Goal: Task Accomplishment & Management: Manage account settings

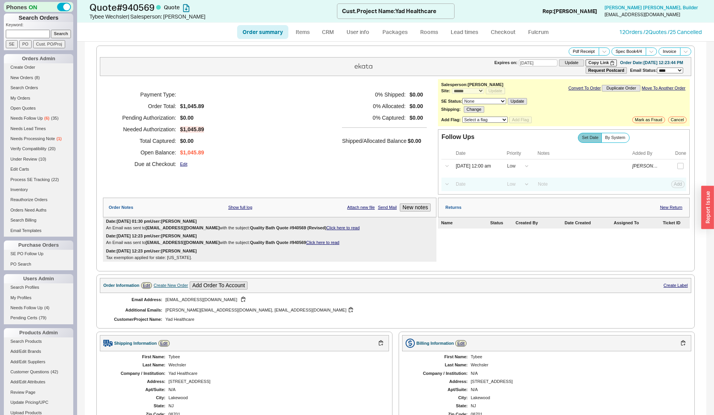
select select "*"
select select "LOW"
select select "3"
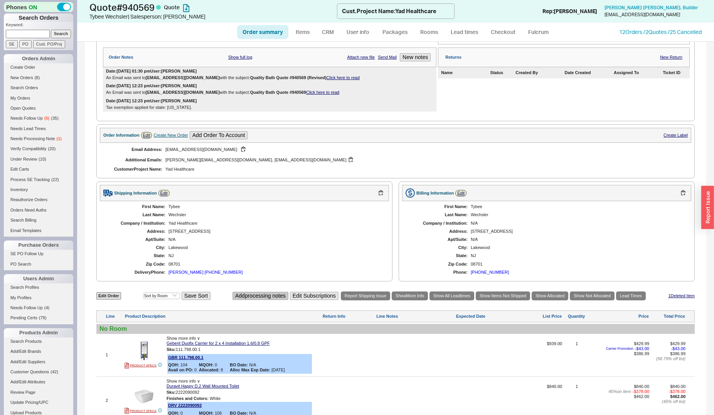
scroll to position [197, 0]
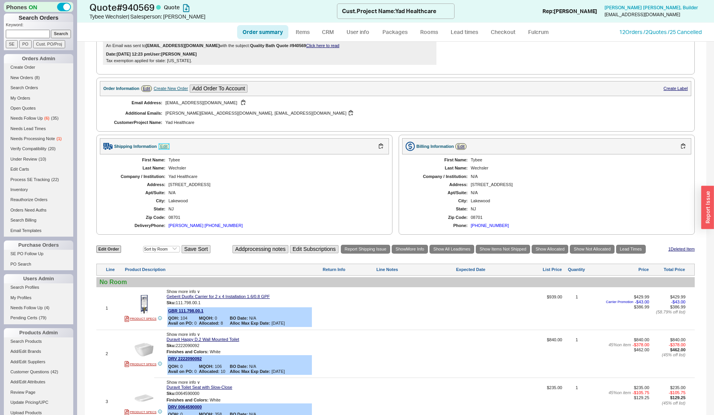
click at [166, 149] on link "Edit" at bounding box center [164, 146] width 11 height 7
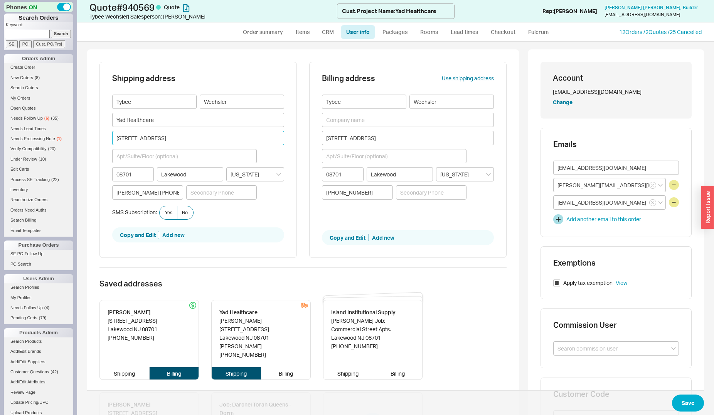
click at [176, 138] on input "[STREET_ADDRESS]" at bounding box center [198, 138] width 172 height 14
click at [191, 121] on input "Yad Healthcare" at bounding box center [198, 120] width 172 height 14
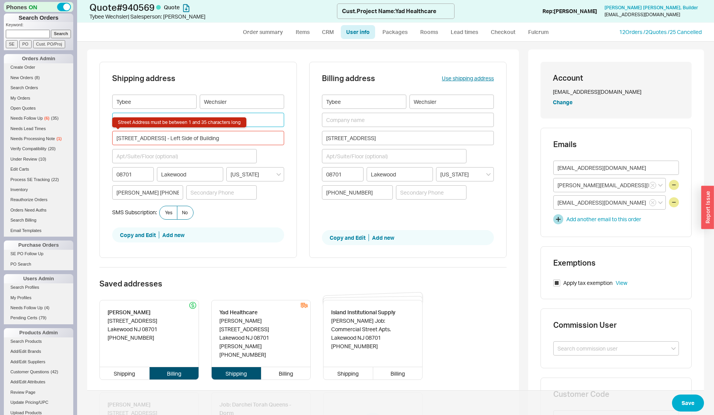
click at [255, 120] on input "Yad Healthcare" at bounding box center [198, 120] width 172 height 14
click at [154, 149] on div "Tybee Wechsler Yad Healthcare [STREET_ADDRESS] - Left Side of [GEOGRAPHIC_DATA]…" at bounding box center [198, 150] width 172 height 111
click at [157, 143] on input "[STREET_ADDRESS] - Left Side of Building" at bounding box center [198, 138] width 172 height 14
drag, startPoint x: 170, startPoint y: 138, endPoint x: 182, endPoint y: 141, distance: 13.1
click at [182, 141] on input "[STREET_ADDRESS] - Left Side of Building" at bounding box center [198, 138] width 172 height 14
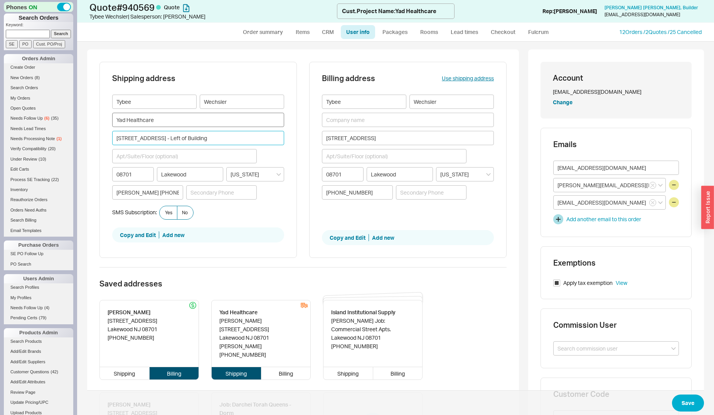
type input "[STREET_ADDRESS] - Left of Building"
click at [169, 120] on input "Yad Healthcare" at bounding box center [198, 120] width 172 height 14
type input "Yad Healthcare- Attn: Ben"
drag, startPoint x: 167, startPoint y: 196, endPoint x: 84, endPoint y: 189, distance: 84.0
click at [112, 189] on input "[PERSON_NAME] [PHONE_NUMBER]" at bounding box center [147, 192] width 71 height 14
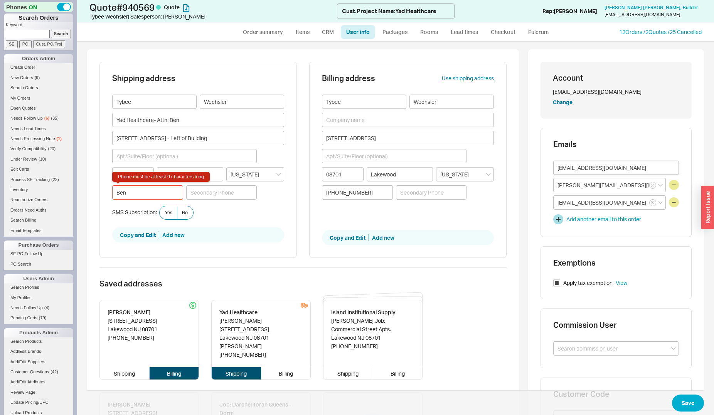
click at [147, 199] on input "Ben" at bounding box center [147, 192] width 71 height 14
type input "Ben [PHONE_NUMBER]"
click at [685, 399] on button "Save" at bounding box center [688, 402] width 32 height 17
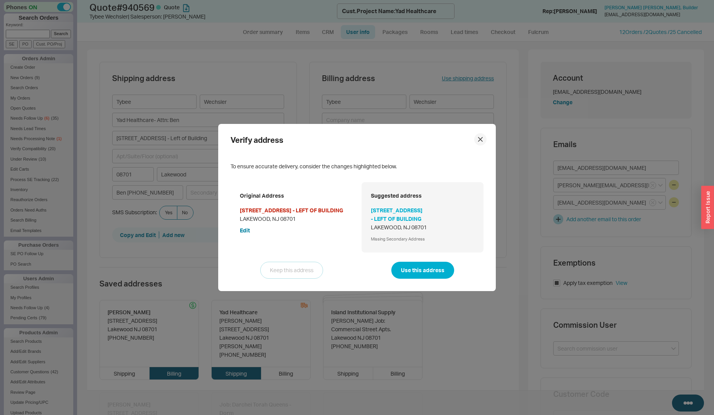
click at [474, 139] on div at bounding box center [480, 139] width 12 height 12
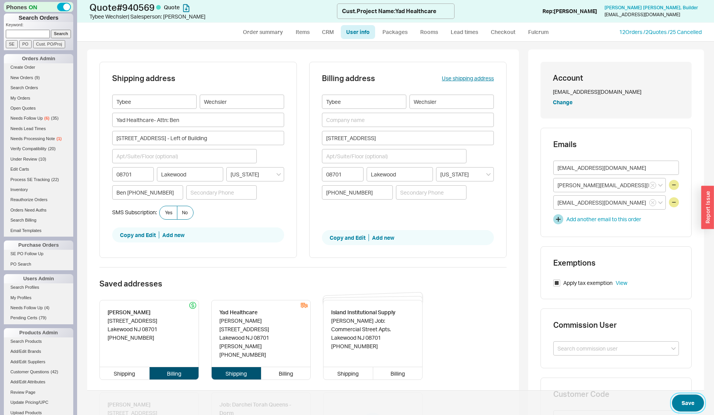
click at [686, 396] on button "Save" at bounding box center [688, 402] width 32 height 17
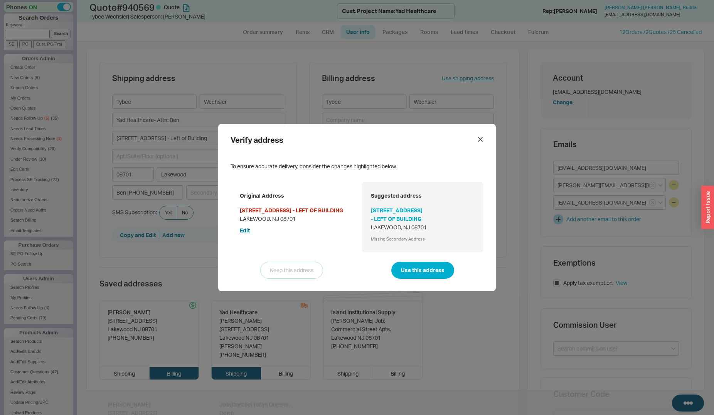
click at [270, 256] on div "Original Address [STREET_ADDRESS] Edit Suggested address [STREET_ADDRESS] Missi…" at bounding box center [357, 230] width 253 height 96
click at [246, 234] on button "Edit" at bounding box center [245, 230] width 10 height 8
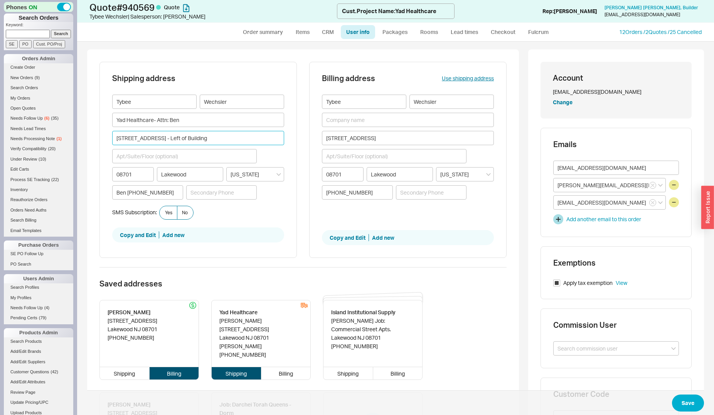
click at [159, 139] on input "[STREET_ADDRESS] - Left of Building" at bounding box center [198, 138] width 172 height 14
click at [196, 140] on input "[STREET_ADDRESS] (Left of Building" at bounding box center [198, 138] width 172 height 14
drag, startPoint x: 215, startPoint y: 138, endPoint x: 157, endPoint y: 135, distance: 58.7
click at [157, 135] on input "[STREET_ADDRESS] (Left of Building)" at bounding box center [198, 138] width 172 height 14
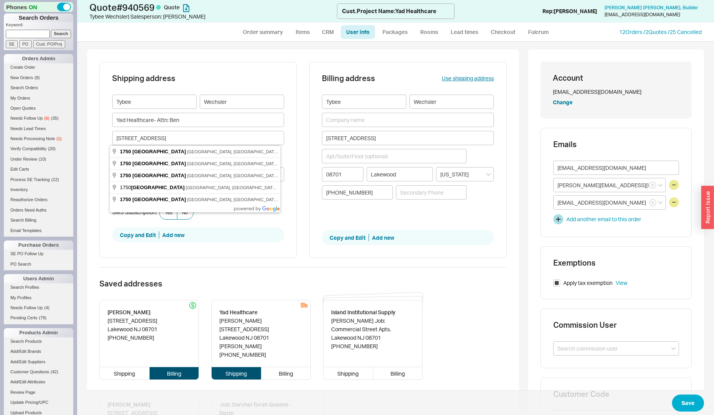
type input "[STREET_ADDRESS]"
type input "08820"
type input "Edison"
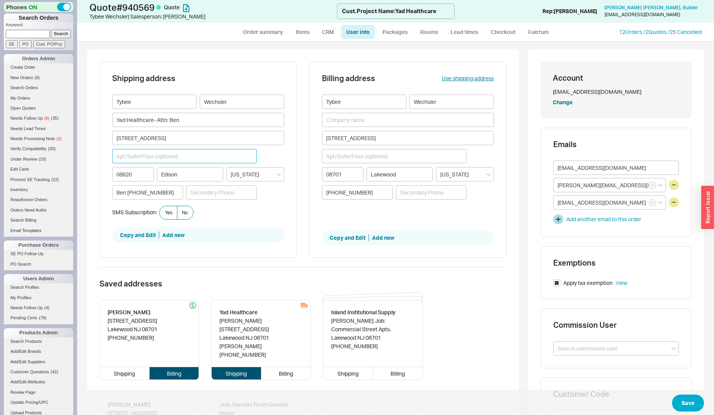
paste input "(Left of Building)"
type input "(Left of Building)"
click at [144, 178] on input "08820" at bounding box center [133, 174] width 42 height 14
type input "08701"
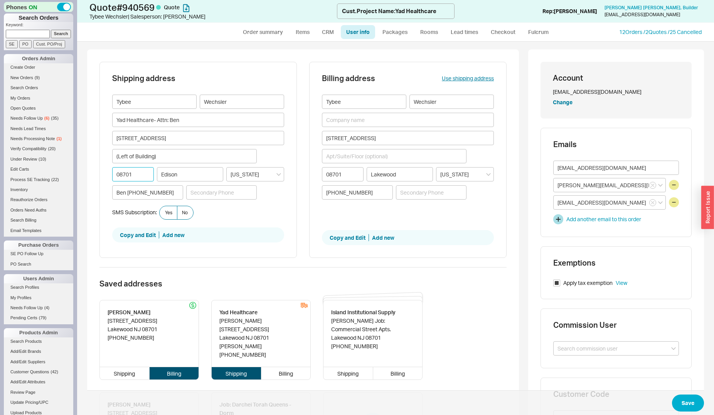
type input "LAKEWOOD"
type input "08701"
click at [670, 396] on span "Save" at bounding box center [395, 402] width 617 height 25
click at [676, 398] on button "Save" at bounding box center [688, 402] width 32 height 17
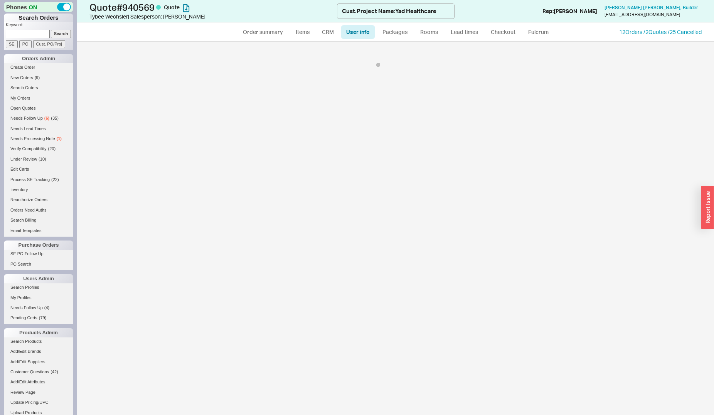
select select "*"
select select "LOW"
select select "3"
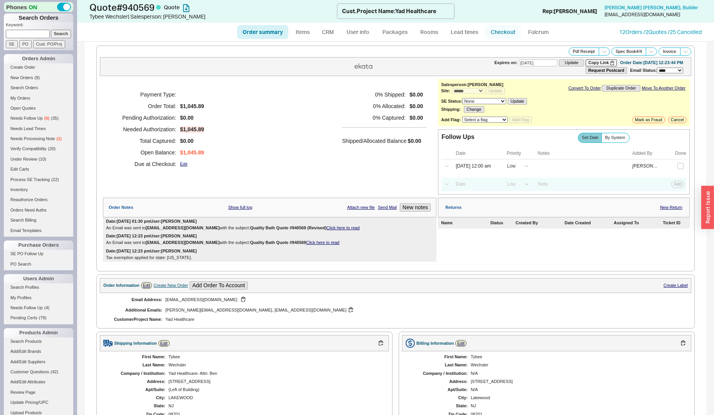
click at [500, 34] on link "Checkout" at bounding box center [503, 32] width 35 height 14
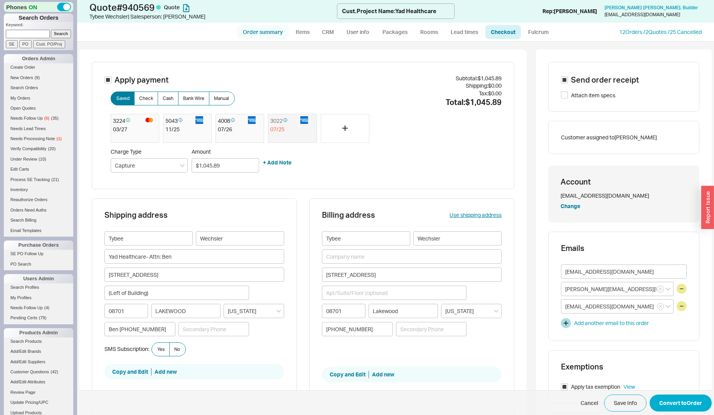
click at [269, 35] on link "Order summary" at bounding box center [262, 32] width 51 height 14
select select "*"
select select "LOW"
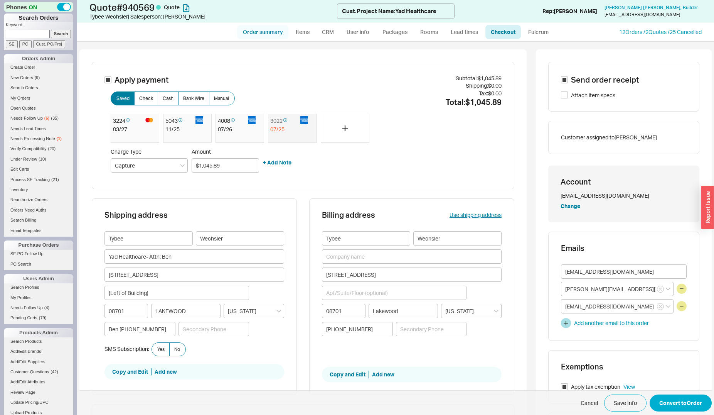
select select "3"
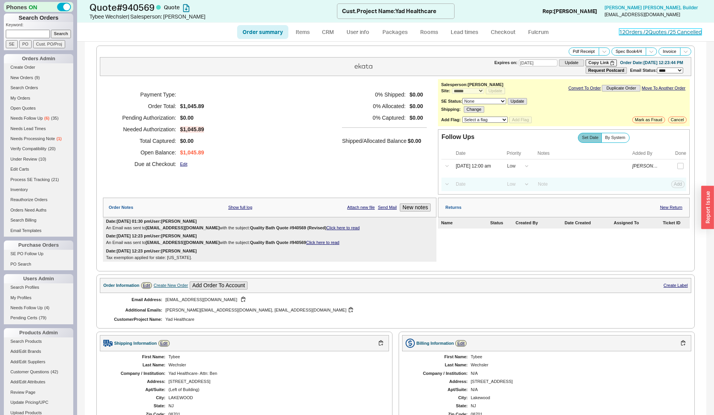
click at [620, 32] on link "12 Orders / 2 Quotes / 25 Cancelled" at bounding box center [661, 32] width 83 height 7
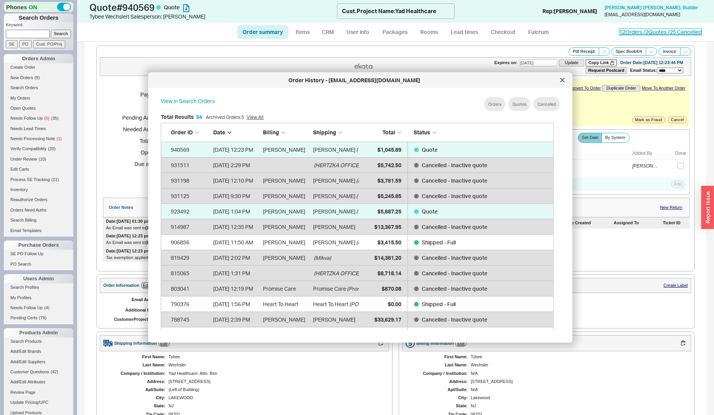
scroll to position [230, 399]
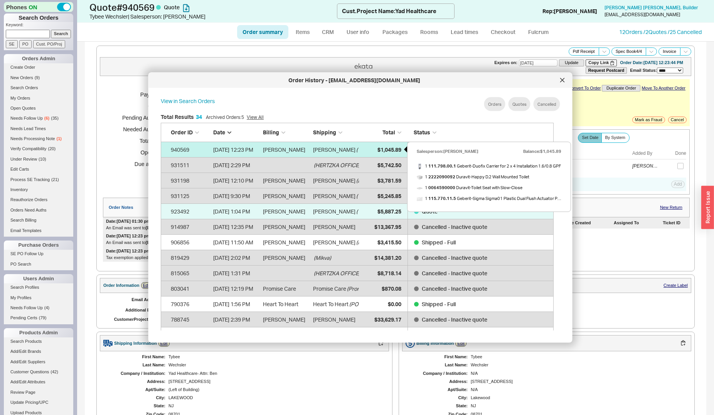
click at [375, 146] on div "$1,045.89" at bounding box center [382, 149] width 39 height 15
select select "*"
select select "LOW"
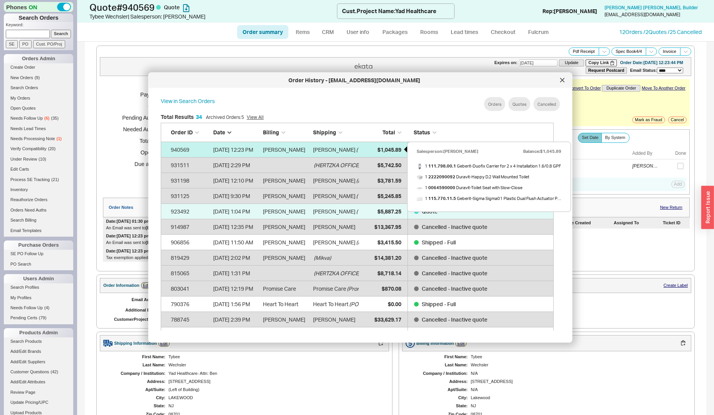
select select "3"
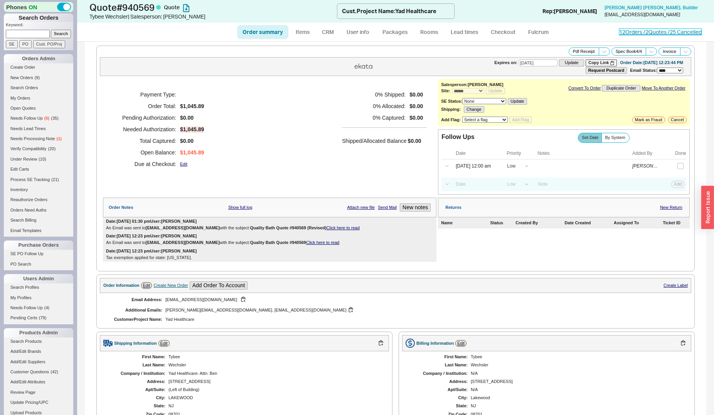
click at [620, 32] on link "12 Orders / 2 Quotes / 25 Cancelled" at bounding box center [661, 32] width 83 height 7
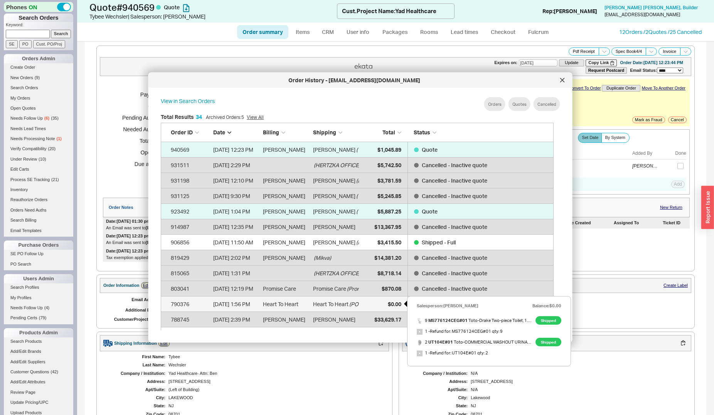
click at [375, 302] on div "$0.00" at bounding box center [382, 303] width 39 height 15
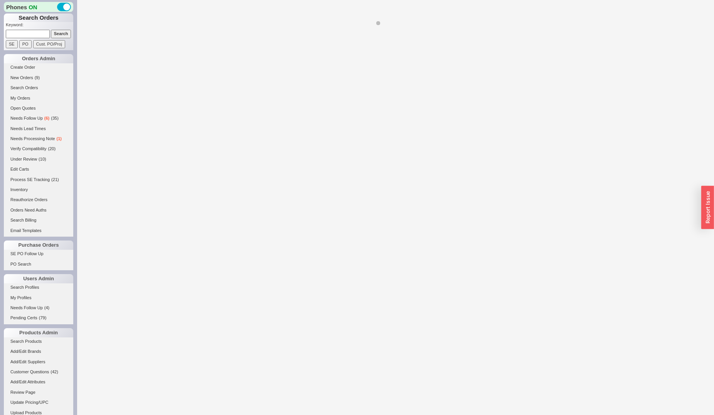
select select "*"
select select "LOW"
select select "3"
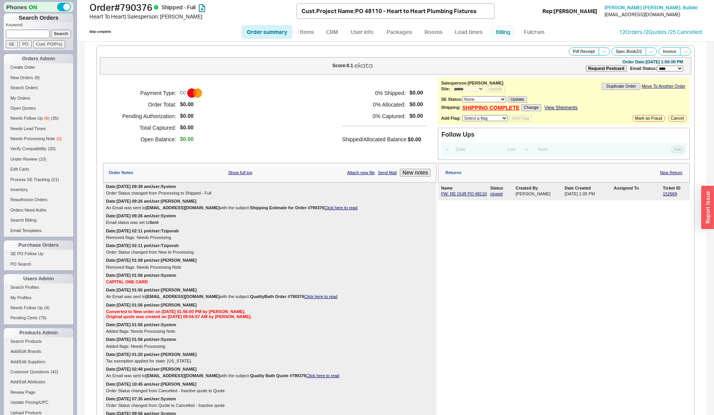
click at [501, 33] on link "Billing" at bounding box center [503, 32] width 27 height 14
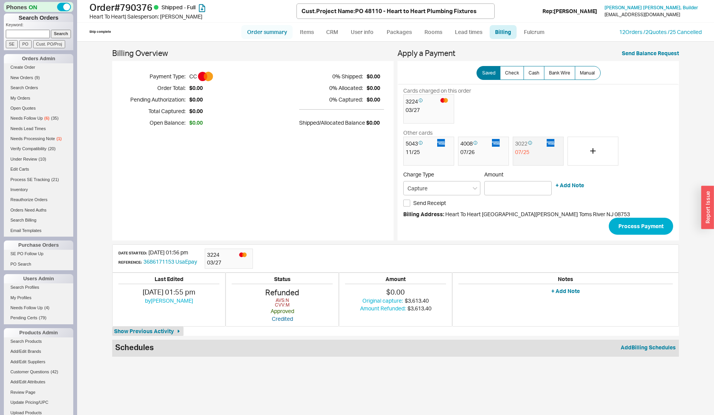
click at [258, 31] on link "Order summary" at bounding box center [266, 32] width 51 height 14
select select "*"
select select "LOW"
select select "3"
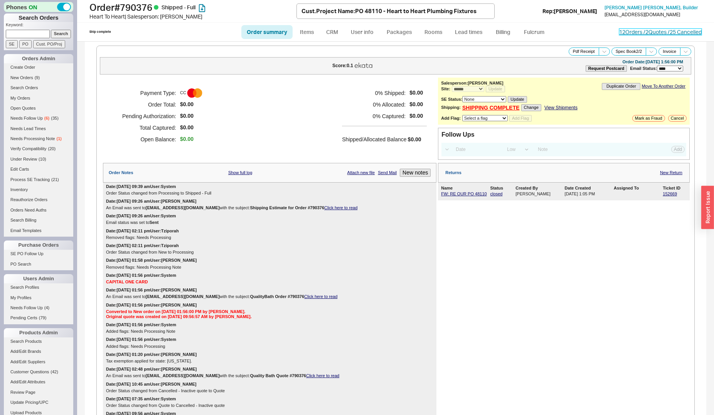
click at [629, 34] on link "12 Orders / 2 Quotes / 25 Cancelled" at bounding box center [661, 32] width 83 height 7
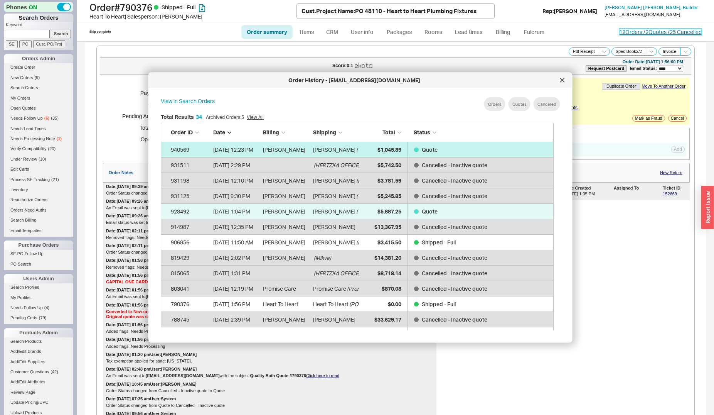
scroll to position [230, 399]
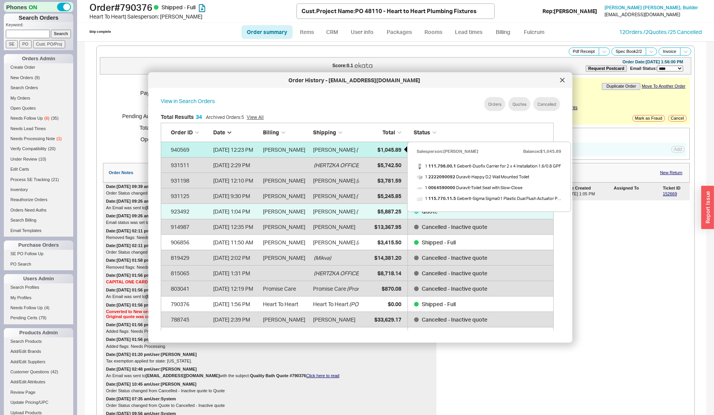
click at [380, 149] on span "$1,045.89" at bounding box center [389, 149] width 24 height 7
select select "*"
select select "LOW"
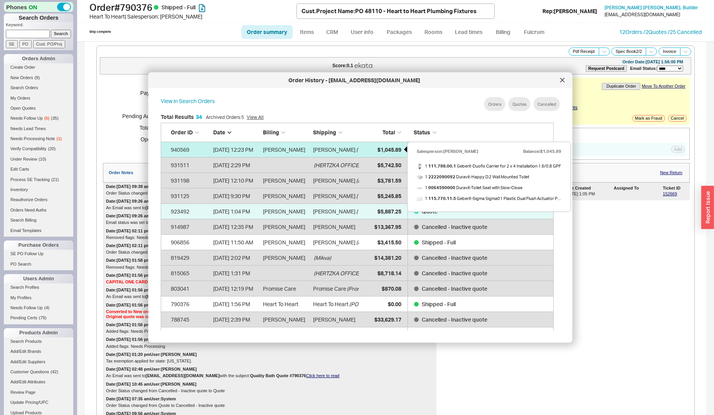
select select "3"
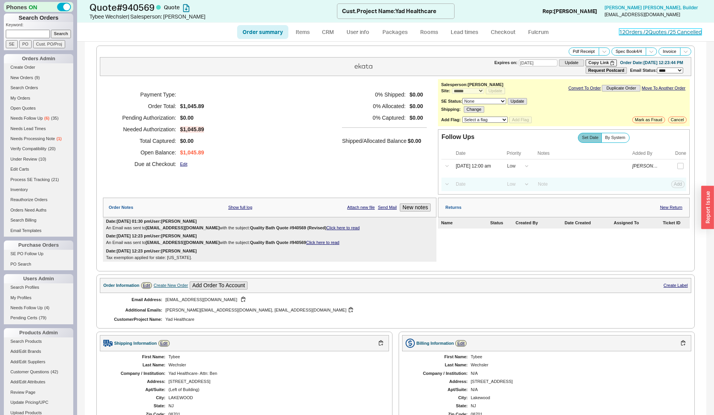
click at [628, 30] on link "12 Orders / 2 Quotes / 25 Cancelled" at bounding box center [661, 32] width 83 height 7
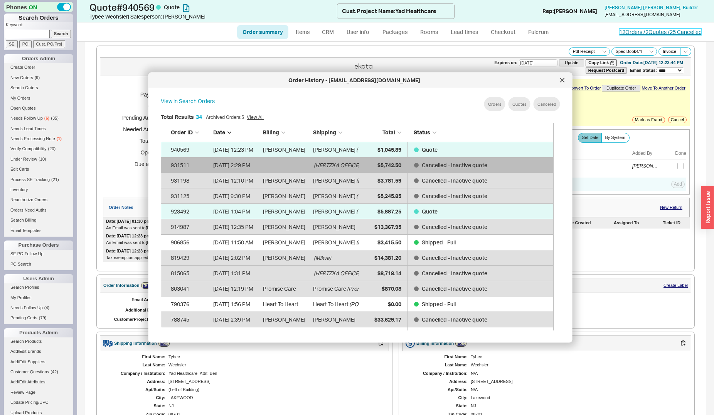
scroll to position [230, 399]
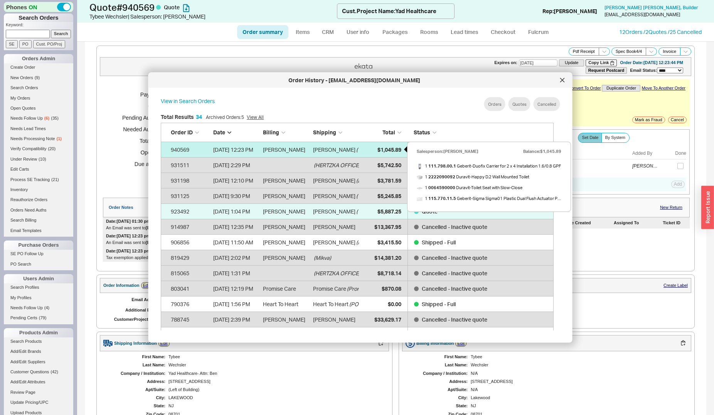
click at [386, 149] on span "$1,045.89" at bounding box center [389, 149] width 24 height 7
select select "*"
select select "LOW"
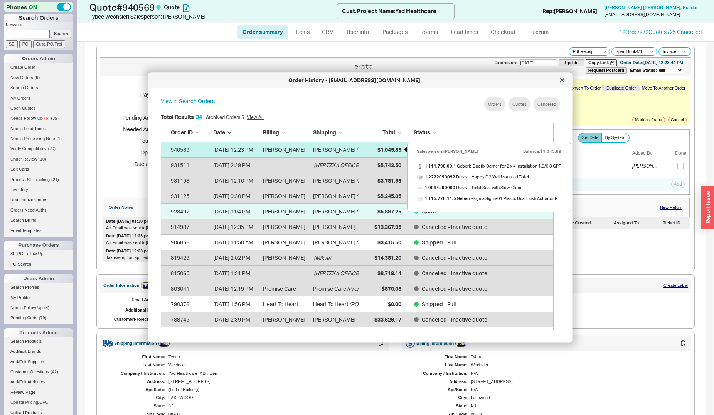
select select "3"
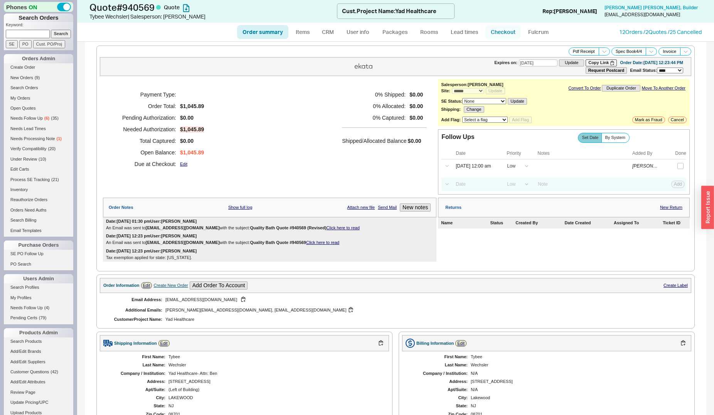
click at [491, 30] on link "Checkout" at bounding box center [503, 32] width 35 height 14
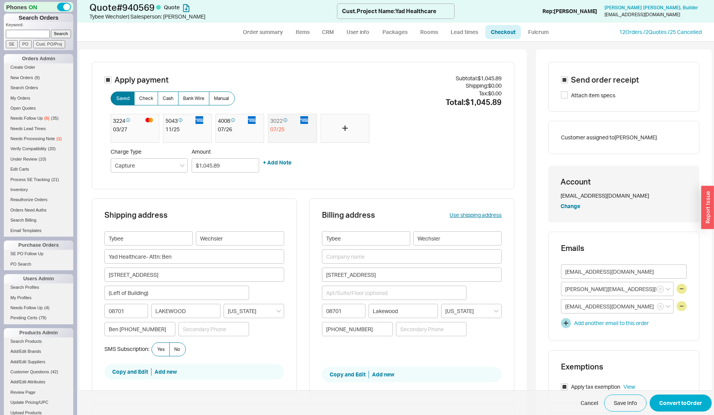
click at [342, 131] on div at bounding box center [345, 128] width 49 height 29
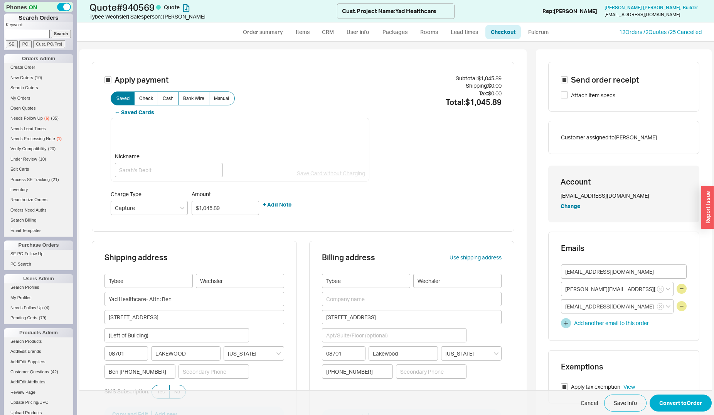
click at [282, 155] on div "Nickname Save Card without Charging" at bounding box center [240, 165] width 250 height 24
click at [657, 398] on button "Convert to Order" at bounding box center [681, 402] width 62 height 17
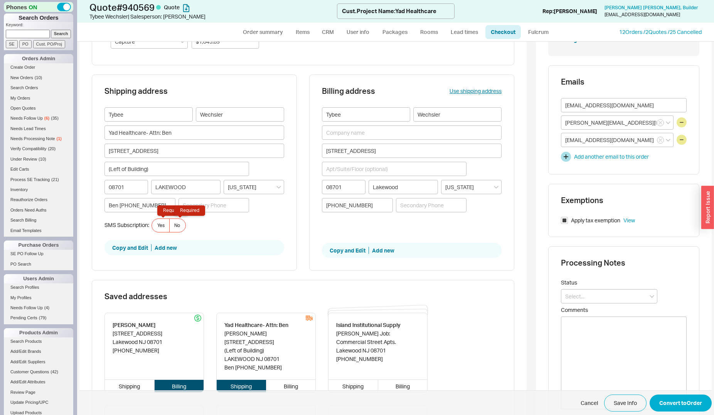
scroll to position [167, 0]
click at [180, 227] on label "No Required" at bounding box center [177, 225] width 17 height 14
click at [0, 0] on input "No Required" at bounding box center [0, 0] width 0 height 0
click at [653, 396] on button "Convert to Order" at bounding box center [681, 402] width 62 height 17
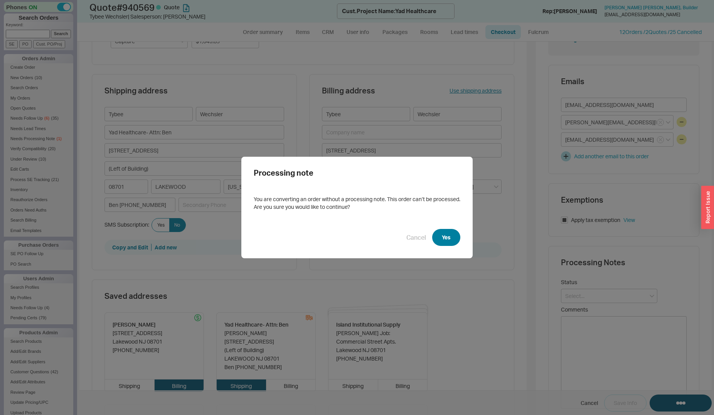
click at [442, 233] on button "Yes" at bounding box center [446, 237] width 28 height 17
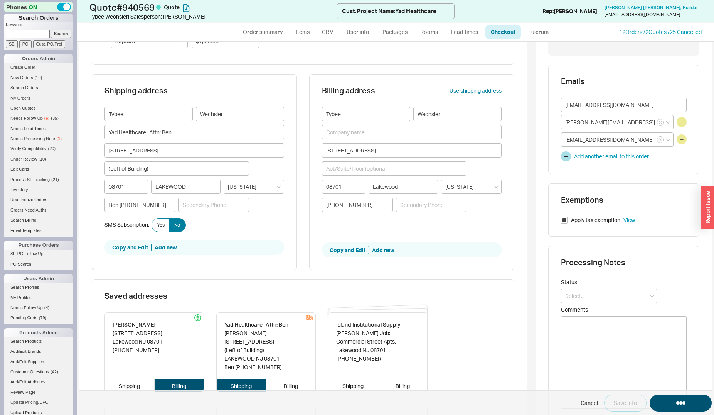
select select "*"
select select "LOW"
select select "3"
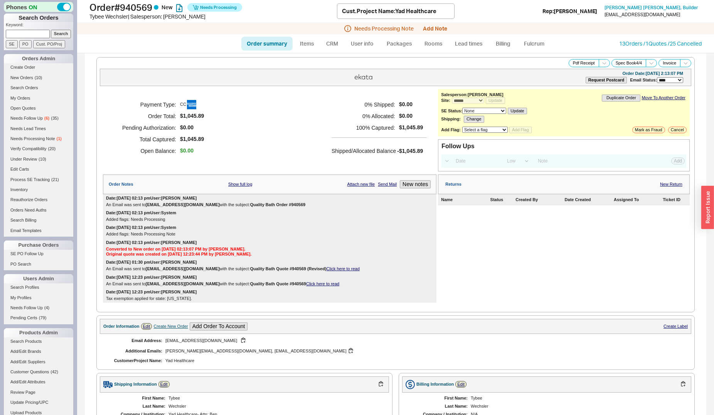
scroll to position [39, 0]
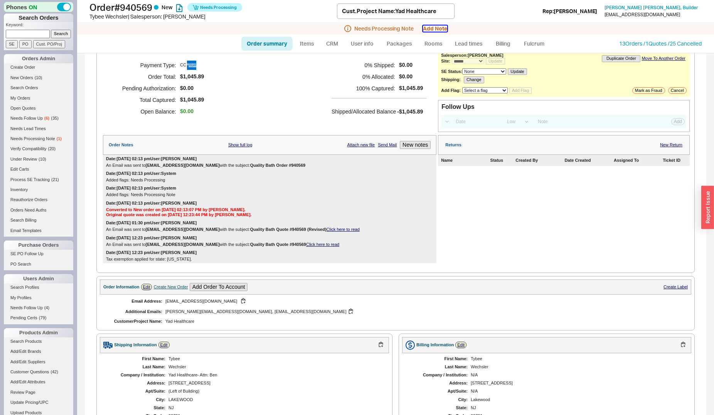
drag, startPoint x: 443, startPoint y: 29, endPoint x: 446, endPoint y: 34, distance: 5.6
click at [443, 29] on button "Add Note" at bounding box center [435, 28] width 24 height 6
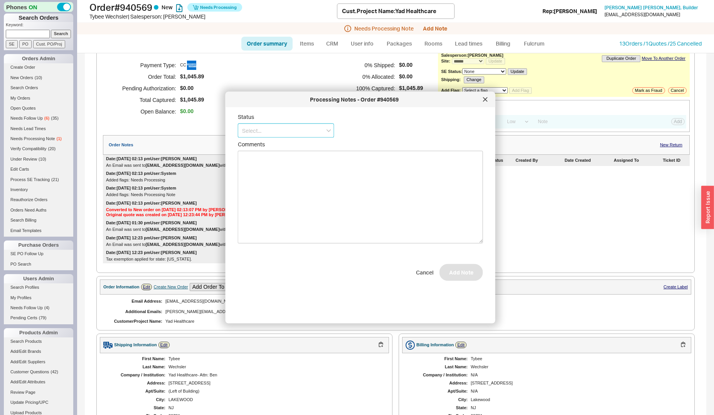
click at [280, 134] on input at bounding box center [286, 130] width 96 height 14
click at [281, 157] on div "Ship Complete" at bounding box center [286, 160] width 96 height 14
type input "Ship Complete"
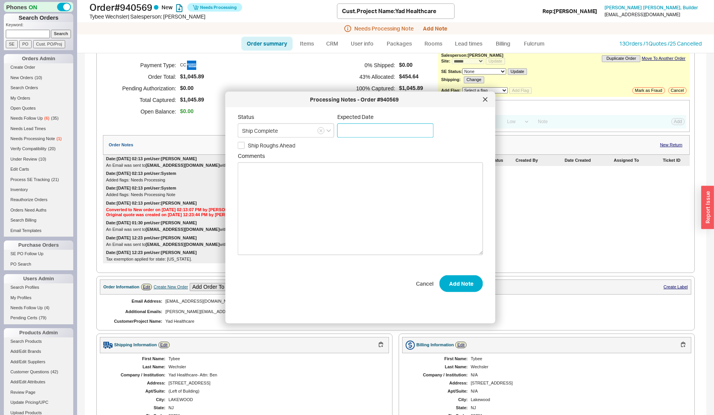
click at [341, 131] on input at bounding box center [386, 130] width 96 height 14
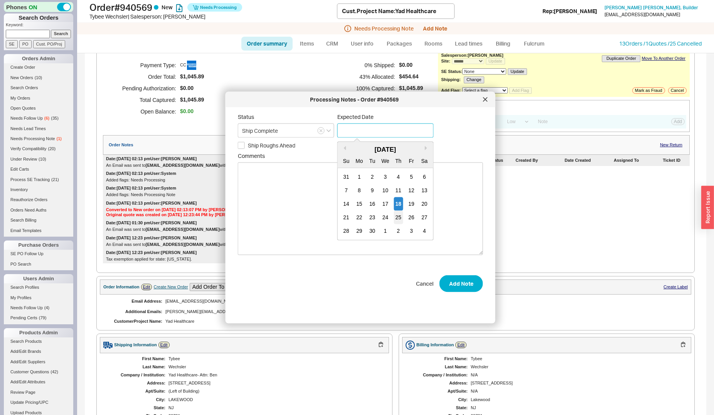
click at [396, 214] on div "25" at bounding box center [398, 218] width 9 height 14
type input "[DATE]"
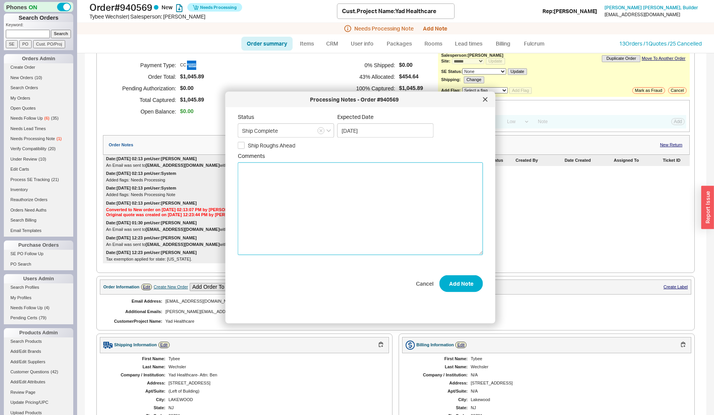
click at [361, 199] on textarea "Comments" at bounding box center [360, 208] width 245 height 93
type textarea "Please ship on 9/25"
click at [286, 131] on input "Ship Complete" at bounding box center [286, 130] width 96 height 14
click at [278, 171] on div "Ships as Available" at bounding box center [286, 174] width 96 height 14
type input "Ships as Available"
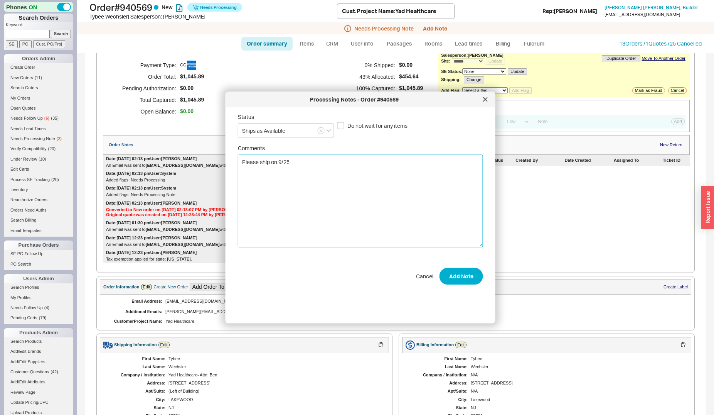
click at [269, 163] on textarea "Please ship on 9/25" at bounding box center [360, 201] width 245 height 93
type textarea "Please ship carrier on 9/25"
click at [457, 270] on button "Add Note" at bounding box center [462, 275] width 44 height 17
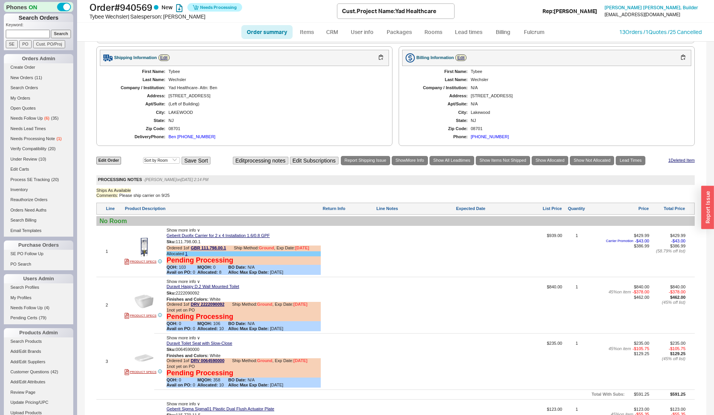
scroll to position [393, 0]
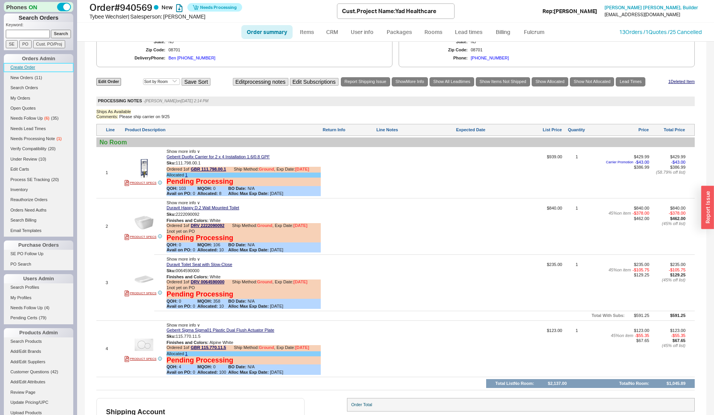
click at [31, 68] on link "Create Order" at bounding box center [38, 67] width 69 height 8
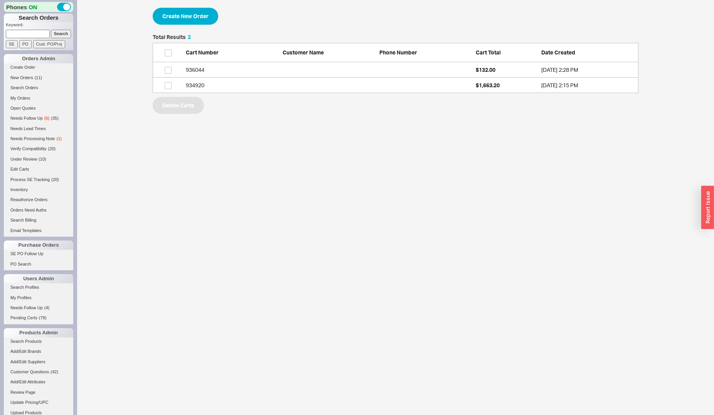
scroll to position [7, 7]
click at [200, 21] on button "Create New Order" at bounding box center [186, 16] width 66 height 17
select select "3"
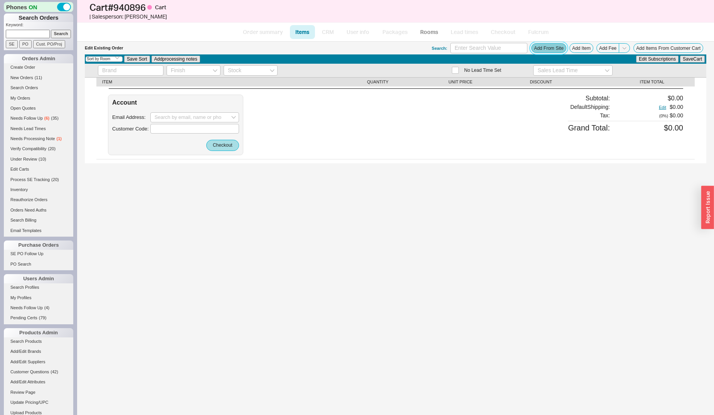
click at [558, 51] on button "Add From Site" at bounding box center [549, 48] width 35 height 10
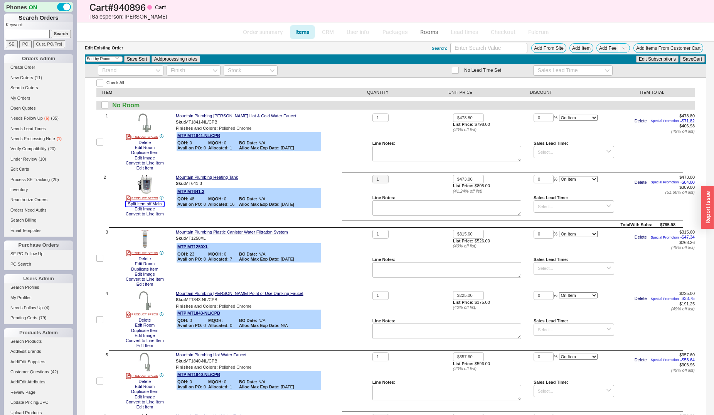
click at [156, 204] on button "Split Item off Main" at bounding box center [145, 203] width 39 height 5
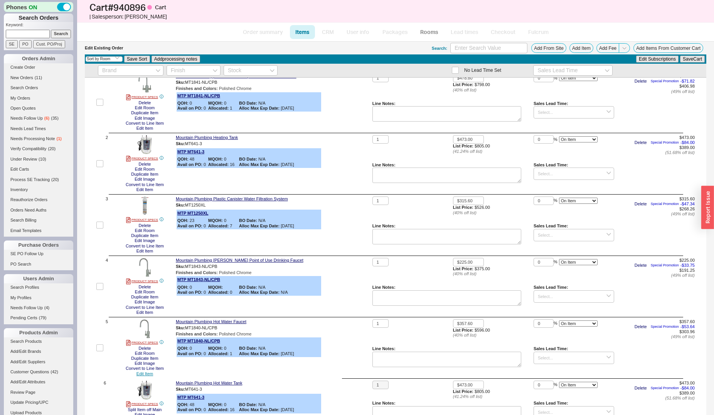
scroll to position [79, 0]
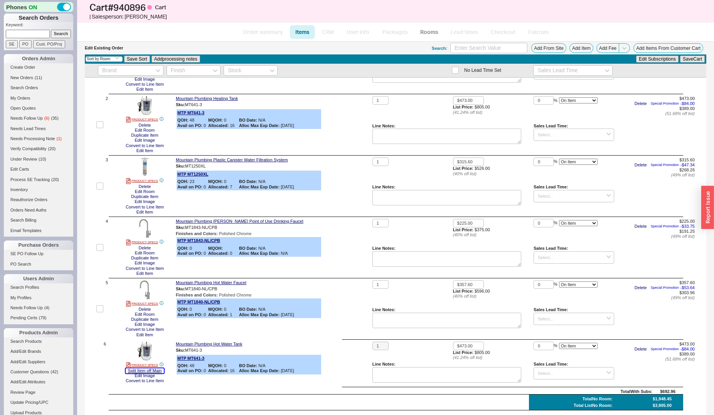
click at [142, 371] on button "Split Item off Main" at bounding box center [145, 370] width 39 height 5
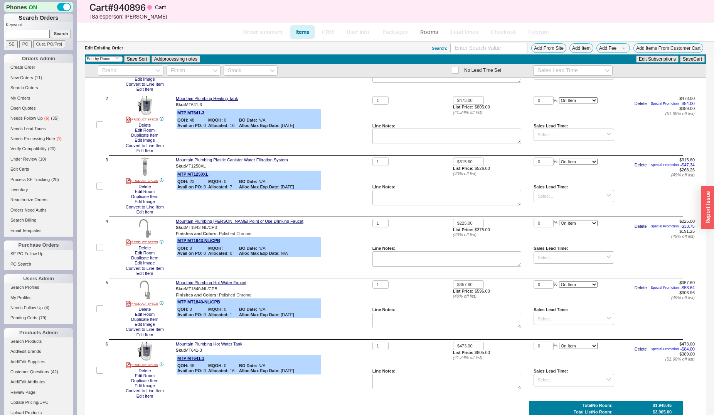
scroll to position [157, 0]
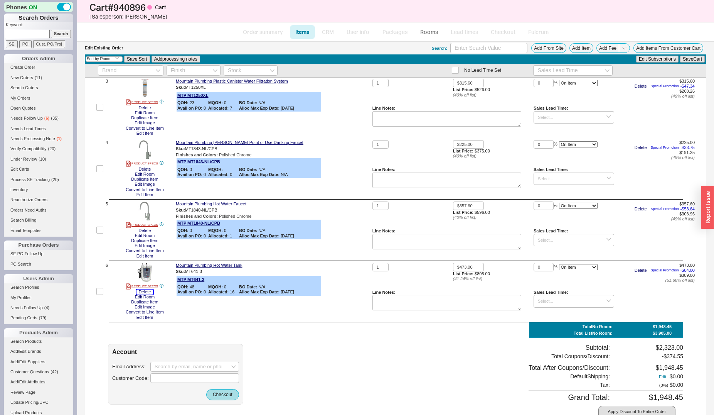
click at [140, 290] on button "Delete" at bounding box center [145, 291] width 17 height 5
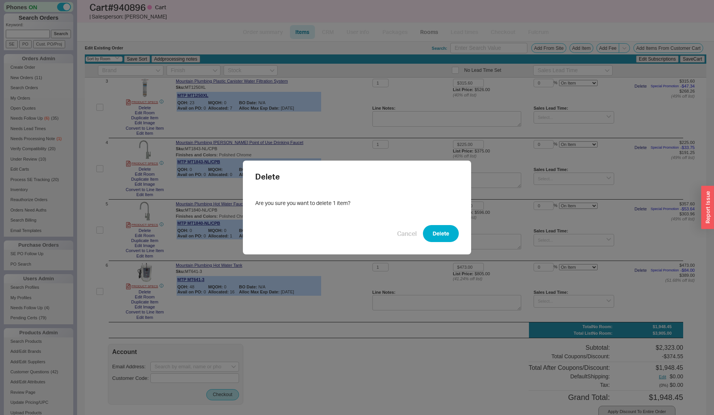
click at [437, 229] on button "Delete" at bounding box center [441, 233] width 36 height 17
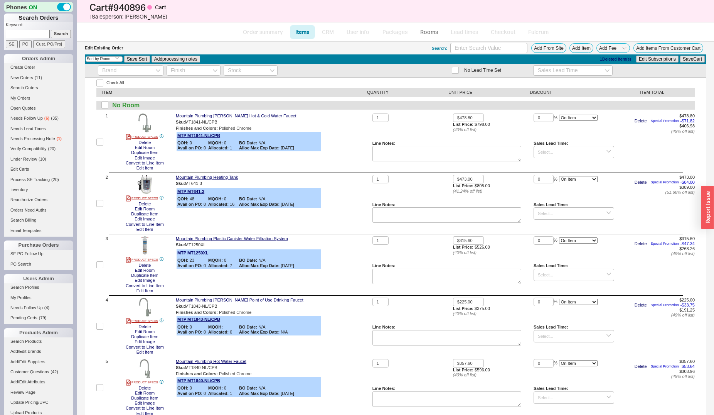
scroll to position [148, 0]
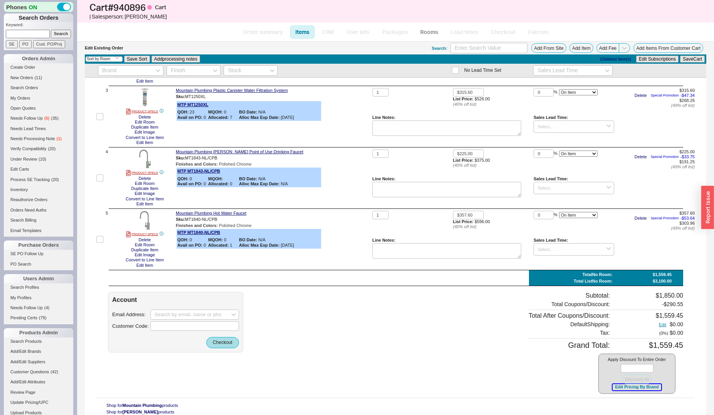
click at [626, 388] on button "Edit Pricing By Brand" at bounding box center [637, 387] width 48 height 6
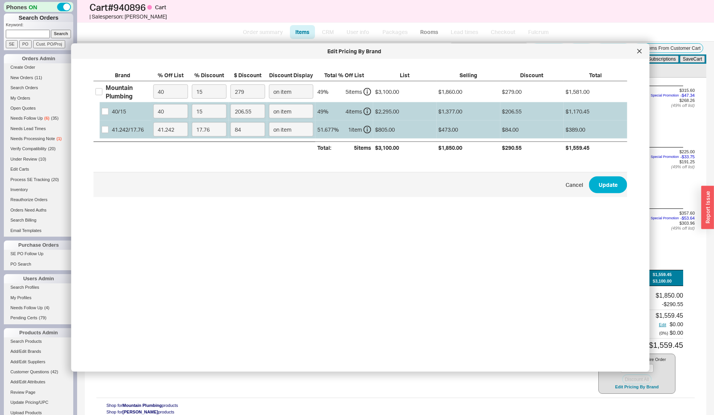
click at [113, 113] on div "40 / 15" at bounding box center [119, 112] width 14 height 8
click at [109, 113] on input "40 / 15" at bounding box center [105, 111] width 7 height 7
checkbox input "true"
drag, startPoint x: 206, startPoint y: 111, endPoint x: 194, endPoint y: 111, distance: 12.0
click at [194, 111] on input "15" at bounding box center [209, 111] width 35 height 14
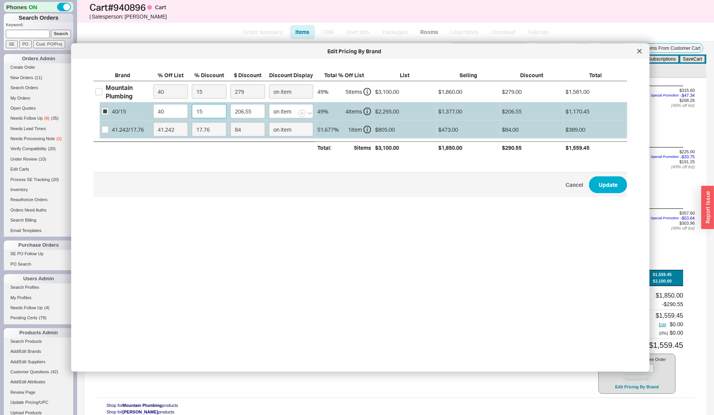
type input "1"
type input "13.77"
type input "16"
type input "220.32"
type input "1"
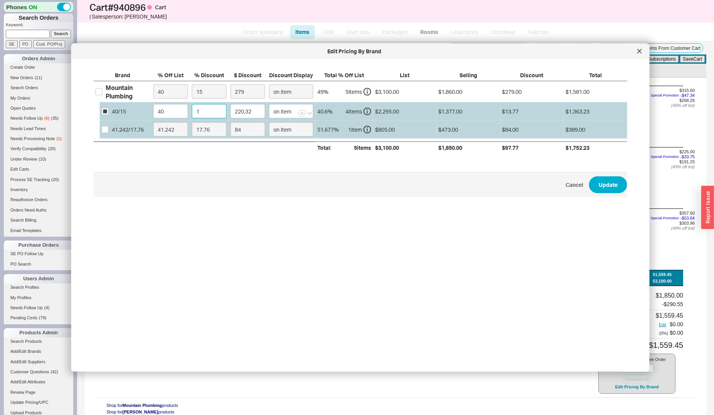
type input "13.77"
type input "16"
type input "220.32"
type input "16.5"
type input "227.2"
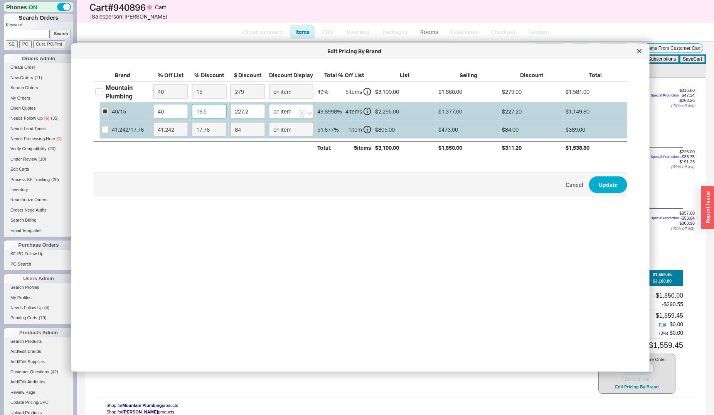
type input "16.55"
type input "227.89"
type input "16.5"
type input "227.2"
type input "16.59"
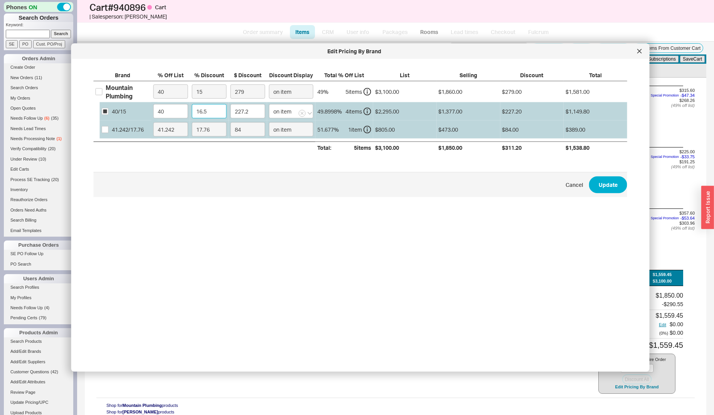
type input "228.44"
type input "16.5"
type input "227.2"
type input "16."
type input "220.32"
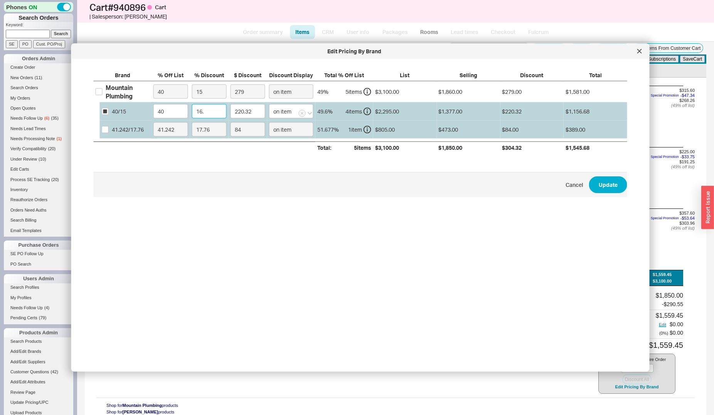
type input "16.6"
type input "228.58"
type input "16.65"
type input "229.27"
type input "16.655"
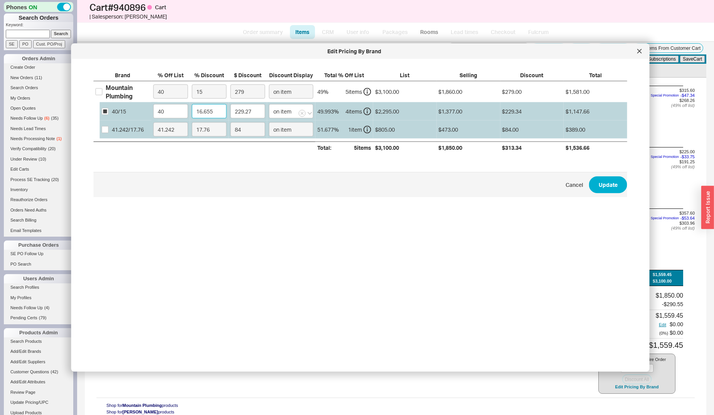
type input "229.34"
type input "16.65"
type input "229.27"
type input "16.6"
type input "228.58"
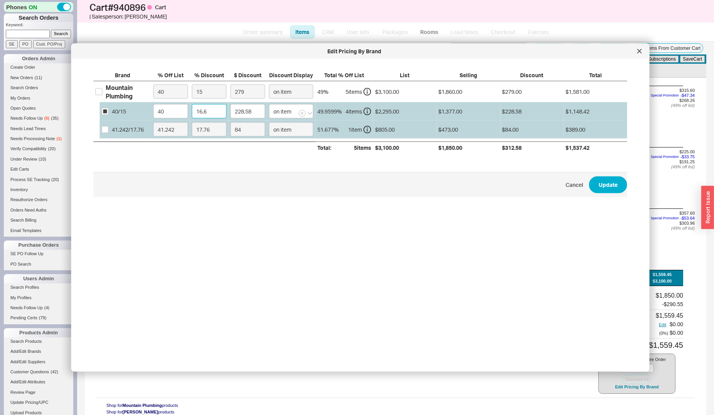
type input "16.66"
type input "229.41"
type input "16.666"
type input "229.49"
type input "16.66"
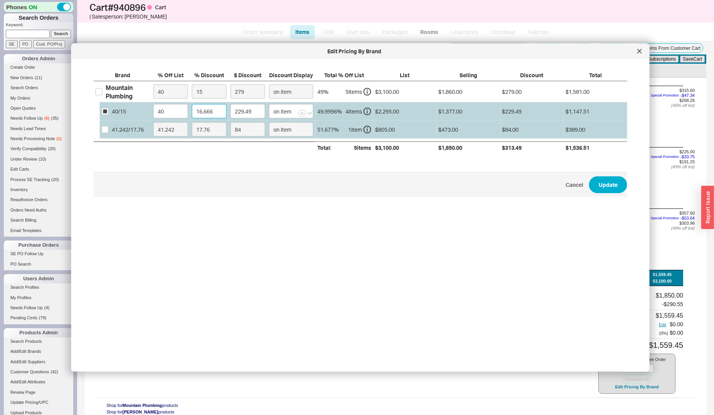
type input "229.41"
type input "16.6"
type input "228.58"
type input "16.67"
type input "229.55"
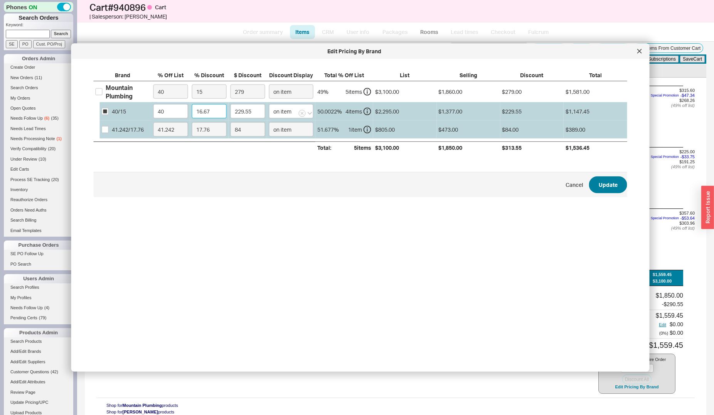
type input "16.67"
click at [604, 179] on button "Update" at bounding box center [608, 184] width 38 height 17
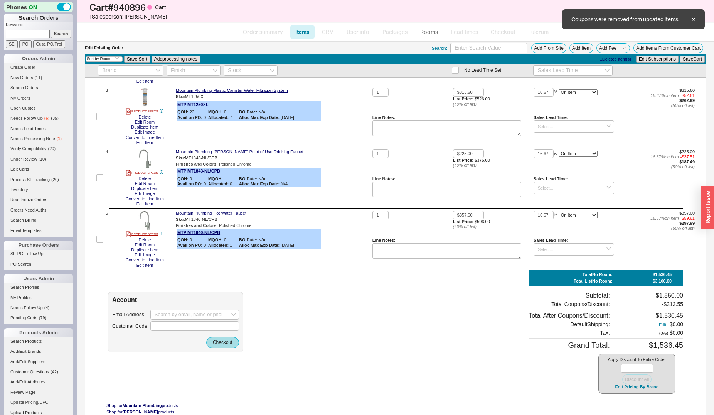
type input "16.67"
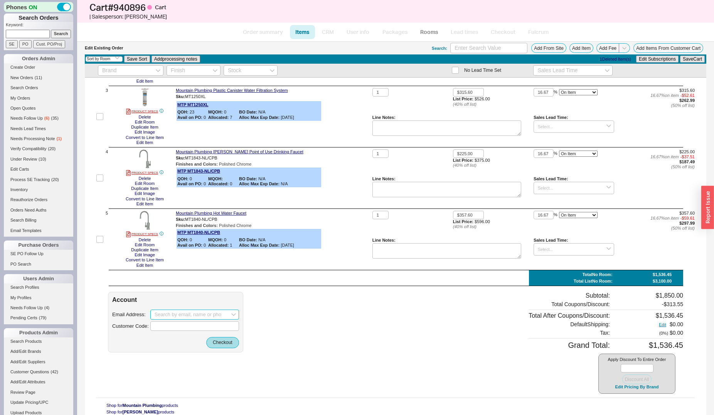
click at [175, 311] on input at bounding box center [194, 314] width 89 height 10
click at [193, 330] on div "[EMAIL_ADDRESS][DOMAIN_NAME]" at bounding box center [195, 330] width 80 height 12
type input "[EMAIL_ADDRESS][DOMAIN_NAME]"
click at [224, 344] on button "Checkout" at bounding box center [222, 342] width 33 height 11
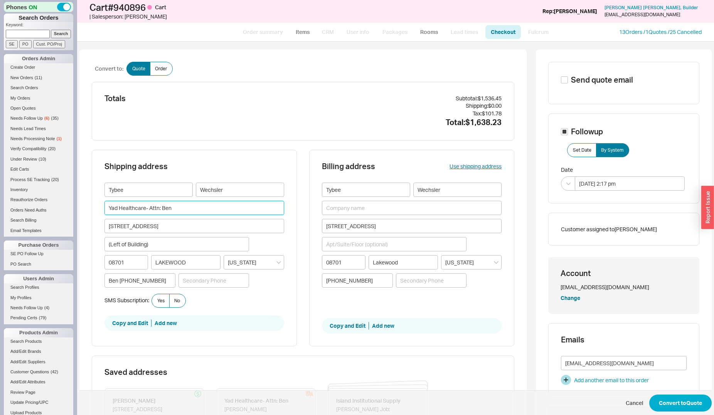
click at [175, 206] on input "Yad Healthcare- Attn: Ben" at bounding box center [195, 208] width 180 height 14
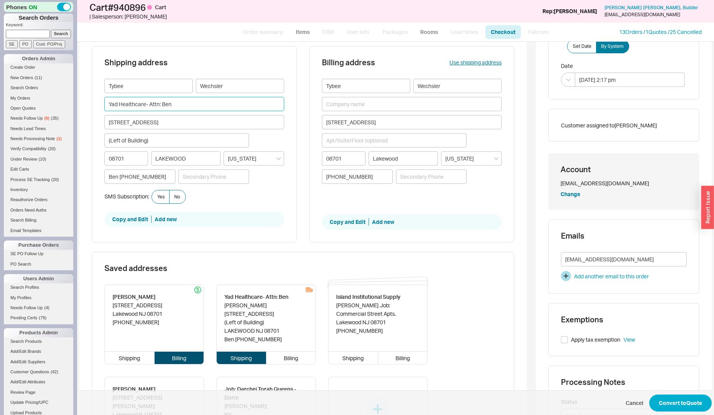
scroll to position [118, 0]
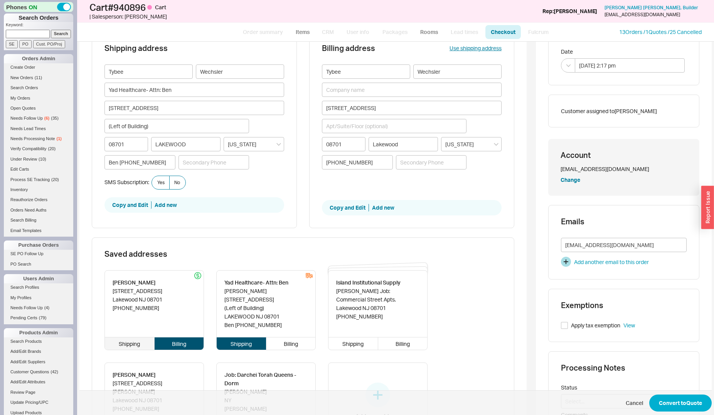
click at [128, 347] on div "Shipping" at bounding box center [130, 343] width 50 height 12
type input "[STREET_ADDRESS]"
type input "Lakewood"
type input "[PHONE_NUMBER]"
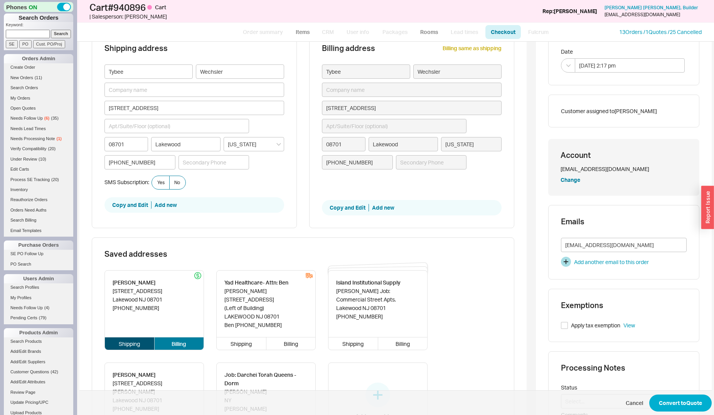
click at [169, 349] on div "Billing" at bounding box center [179, 343] width 49 height 12
click at [174, 343] on div "Billing" at bounding box center [179, 343] width 49 height 12
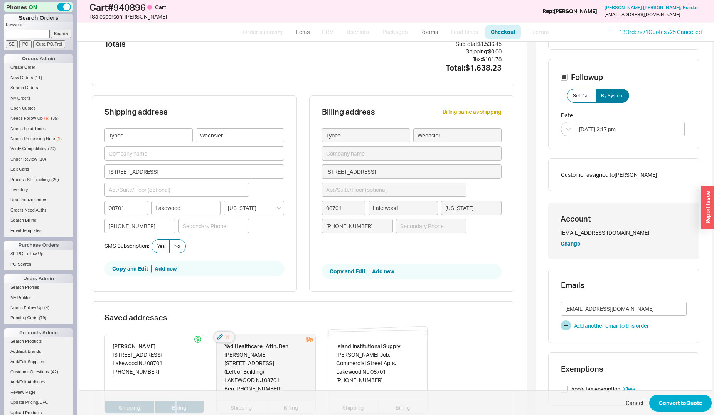
scroll to position [0, 0]
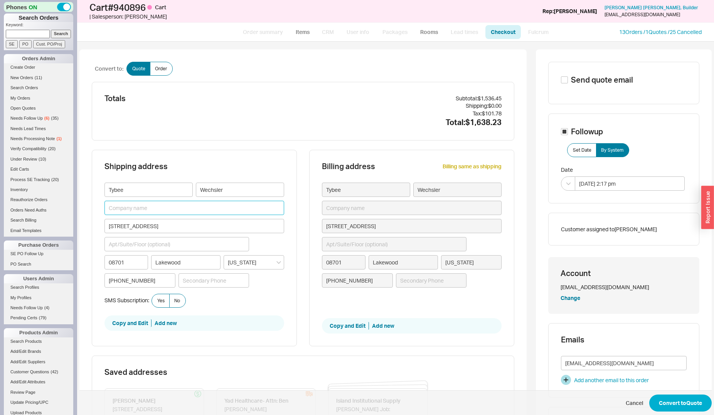
click at [158, 205] on input at bounding box center [195, 208] width 180 height 14
type input "J"
type input "[PERSON_NAME]"
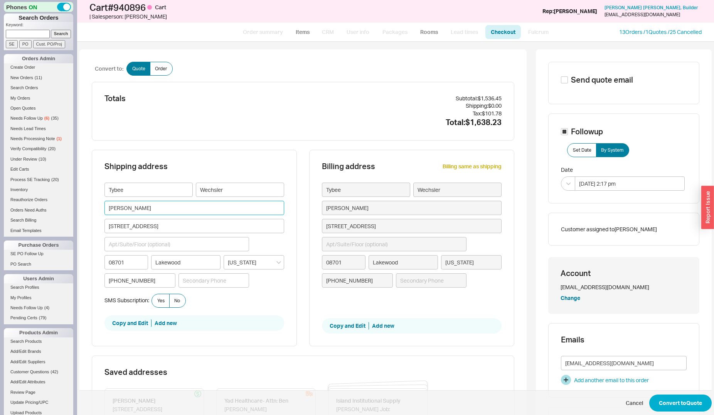
type input "JOB"
type input "JOB:"
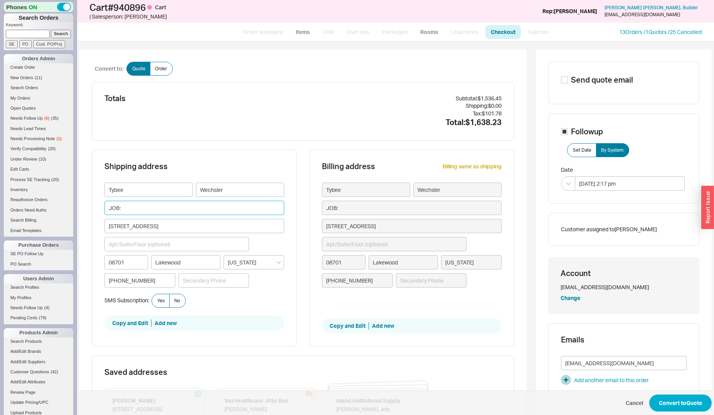
type input "JOB:"
type input "JOB: P"
type input "JOB: Pe"
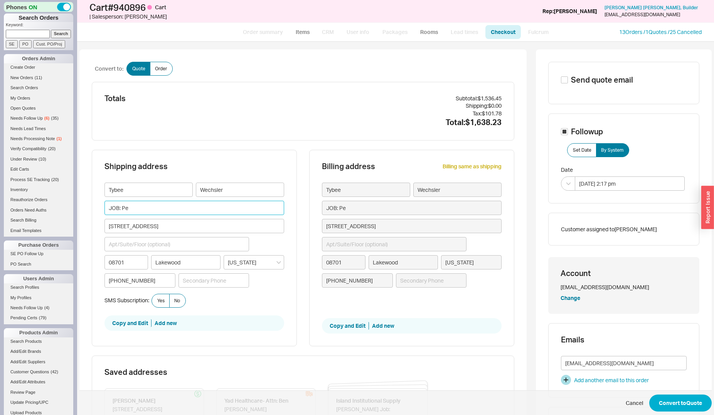
type input "JOB: Pea"
type input "JOB: Peas"
type input "JOB: [PERSON_NAME]"
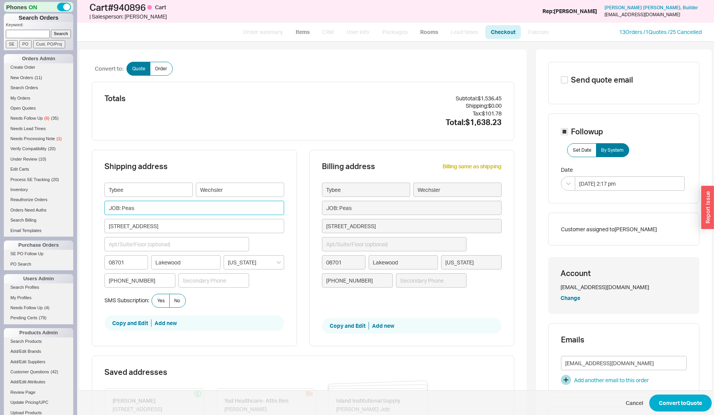
type input "JOB: [PERSON_NAME]"
type input "JOB: [PERSON_NAME] B"
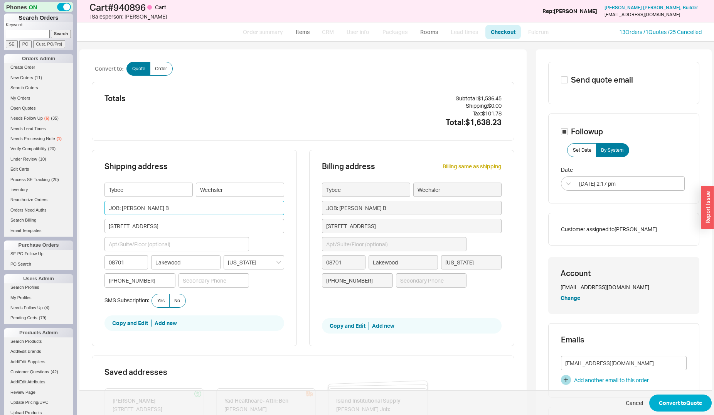
type input "JOB: [PERSON_NAME] Be"
type input "JOB: [PERSON_NAME] Bel"
type input "JOB: [PERSON_NAME] Bell"
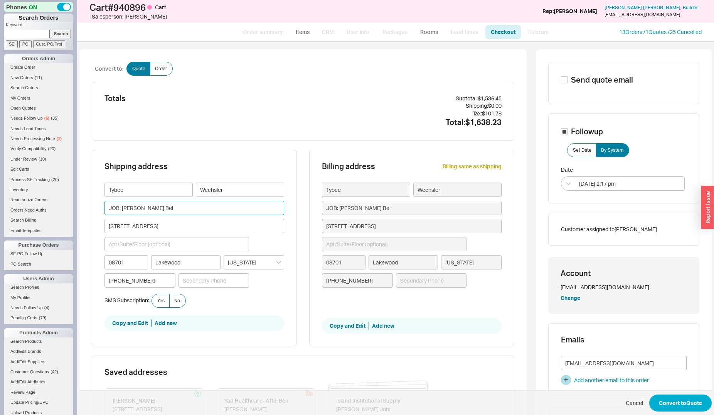
type input "JOB: [PERSON_NAME] Bell"
click at [665, 399] on button "Convert to Quote" at bounding box center [681, 402] width 62 height 17
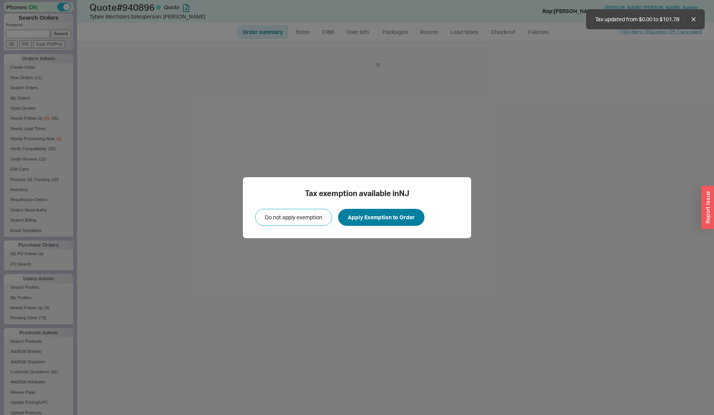
click at [365, 221] on span "Apply Exemption to Order" at bounding box center [381, 217] width 67 height 9
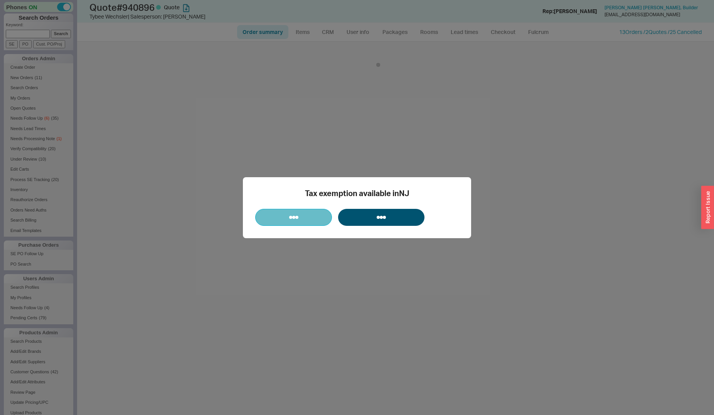
select select "*"
select select "3"
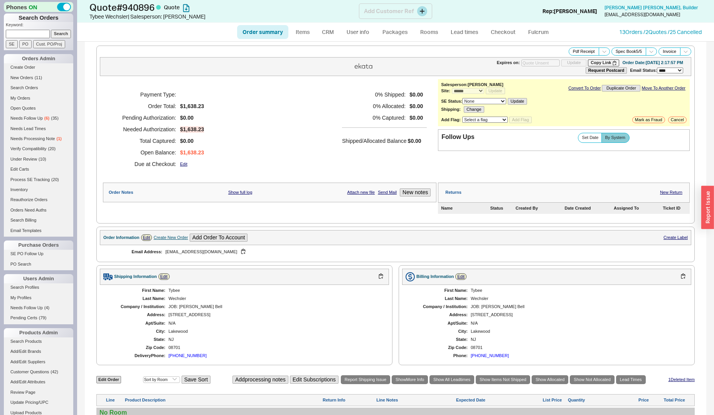
click at [376, 20] on div "Quote # 940896 Quote [PERSON_NAME] | Salesperson: [PERSON_NAME] Customer Ref Re…" at bounding box center [395, 11] width 637 height 23
click at [427, 10] on div "Add Customer Ref" at bounding box center [395, 10] width 73 height 15
click at [424, 11] on button at bounding box center [422, 11] width 10 height 10
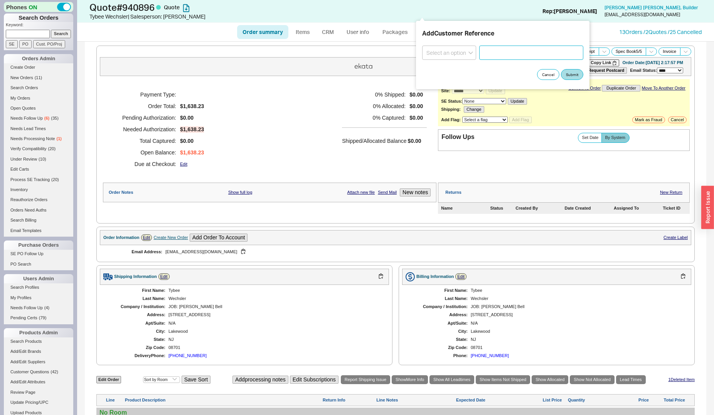
click at [485, 56] on input at bounding box center [531, 53] width 104 height 14
select select "Project Name"
click option "Project Name" at bounding box center [0, 0] width 0 height 0
type input "[PERSON_NAME] Bell"
click at [576, 76] on button "Submit" at bounding box center [572, 74] width 22 height 11
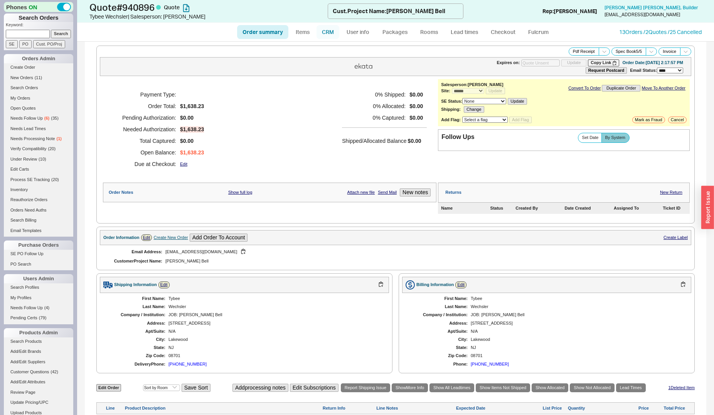
click at [327, 34] on link "CRM" at bounding box center [328, 32] width 23 height 14
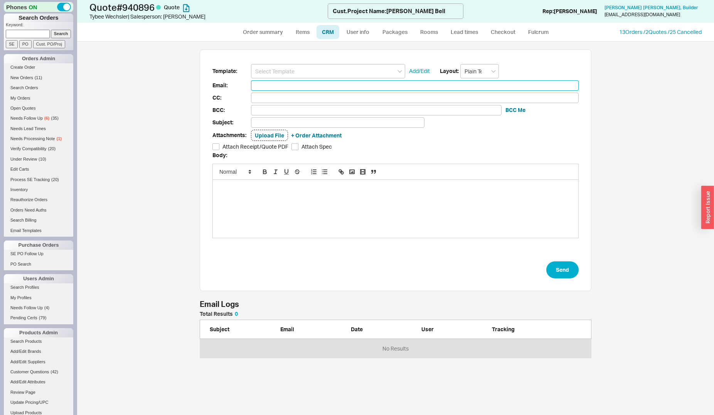
click at [317, 82] on input at bounding box center [415, 85] width 328 height 10
click at [317, 71] on input at bounding box center [328, 71] width 154 height 14
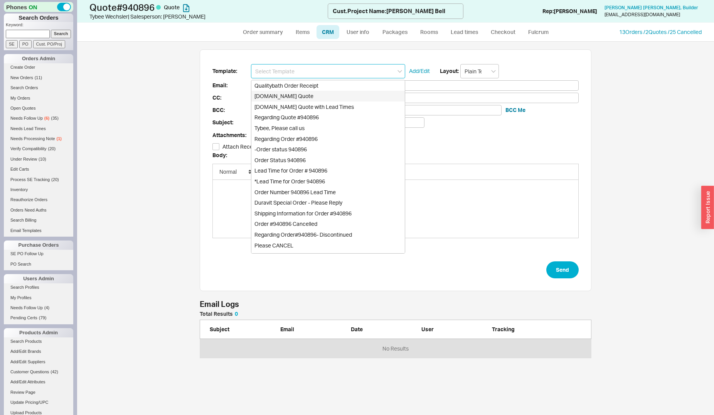
click at [314, 94] on div "[DOMAIN_NAME] Quote" at bounding box center [329, 96] width 154 height 11
type input "Receipt"
type input "[EMAIL_ADDRESS][DOMAIN_NAME]"
type input "Quality Bath Quote #940896"
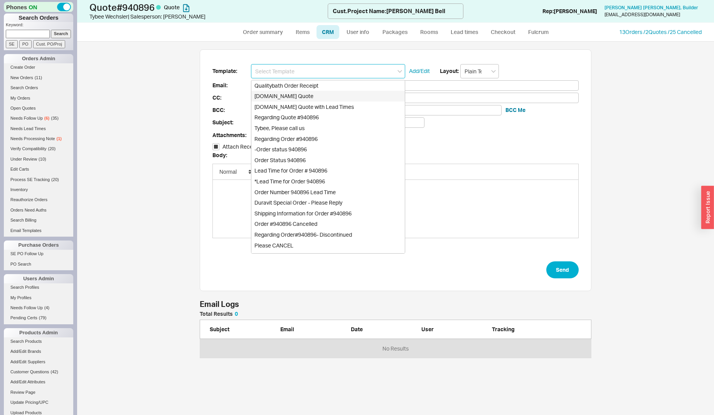
checkbox input "true"
type input "[DOMAIN_NAME] Quote"
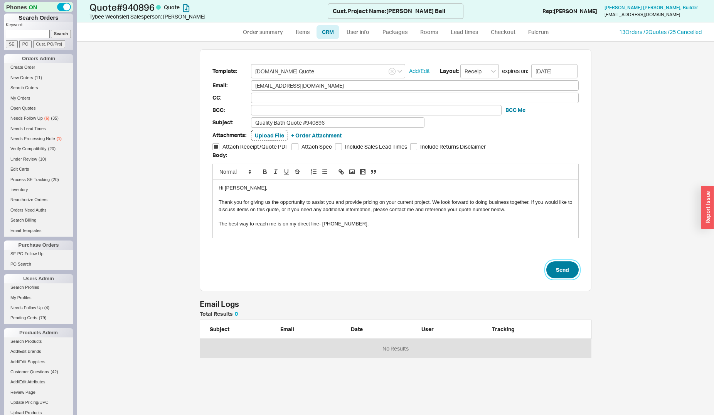
click at [555, 265] on button "Send" at bounding box center [563, 269] width 32 height 17
select select "*"
select select "3"
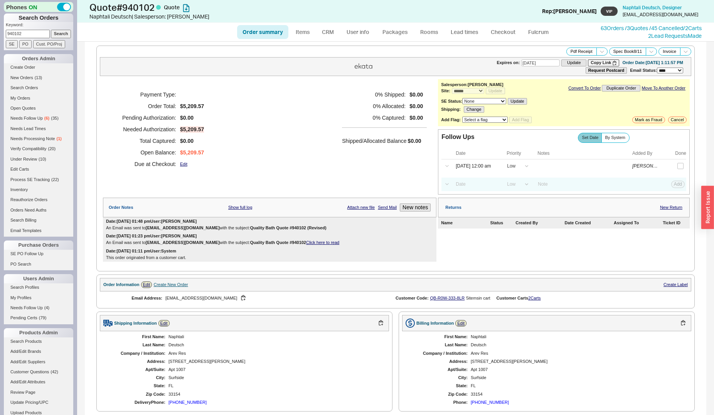
select select "*"
select select "LOW"
select select "3"
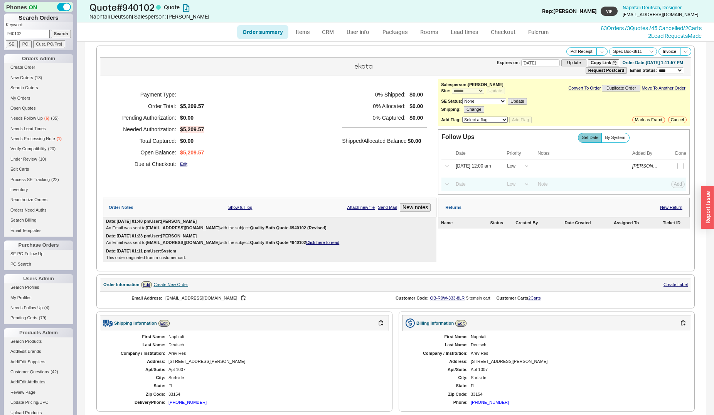
click at [28, 36] on input "940102" at bounding box center [28, 34] width 44 height 8
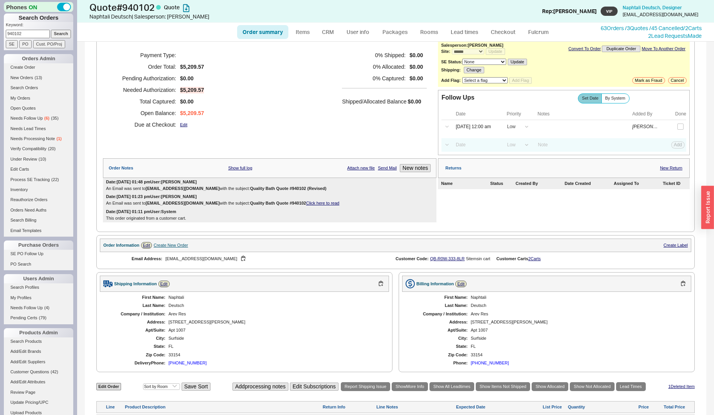
click at [28, 36] on input "940102" at bounding box center [28, 34] width 44 height 8
type input "bdinteriors"
click at [51, 30] on input "Search" at bounding box center [61, 34] width 20 height 8
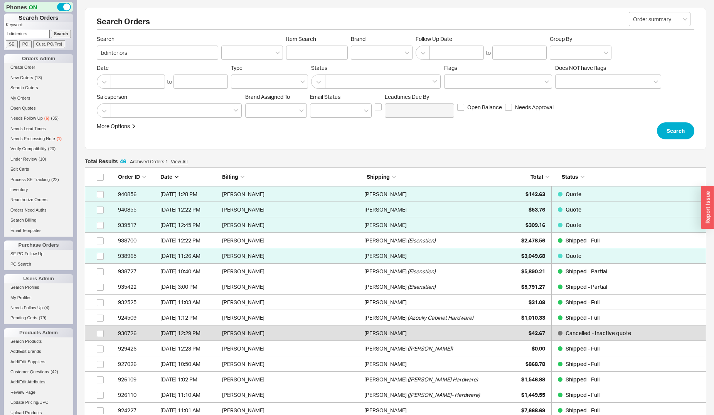
scroll to position [7, 7]
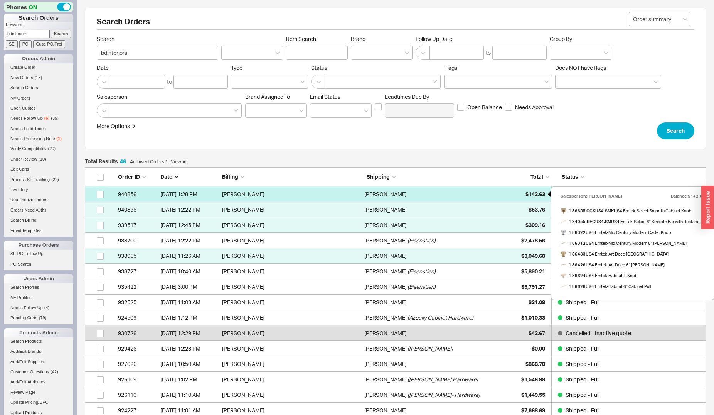
click at [532, 194] on span "$142.63" at bounding box center [536, 194] width 20 height 7
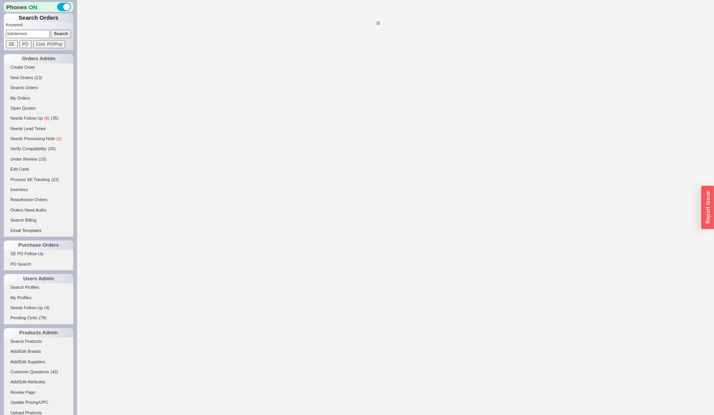
select select "*"
select select "3"
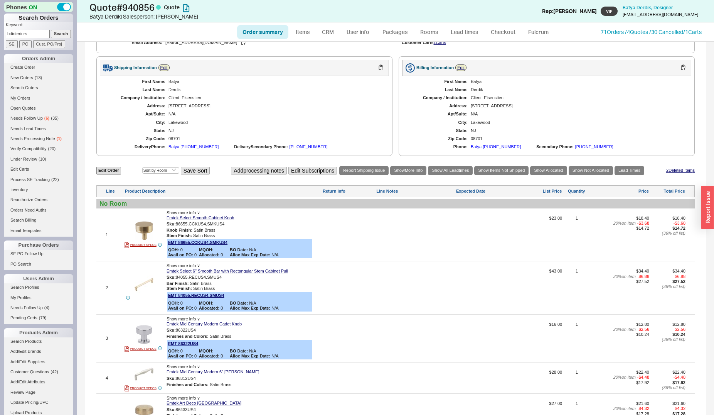
scroll to position [275, 0]
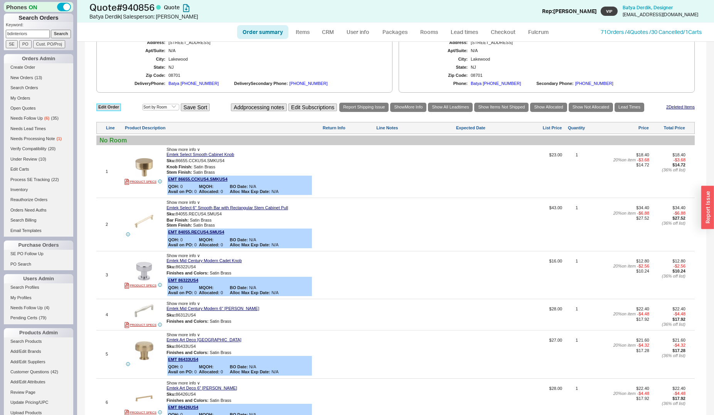
click at [108, 109] on link "Edit Order" at bounding box center [108, 106] width 25 height 7
select select "3"
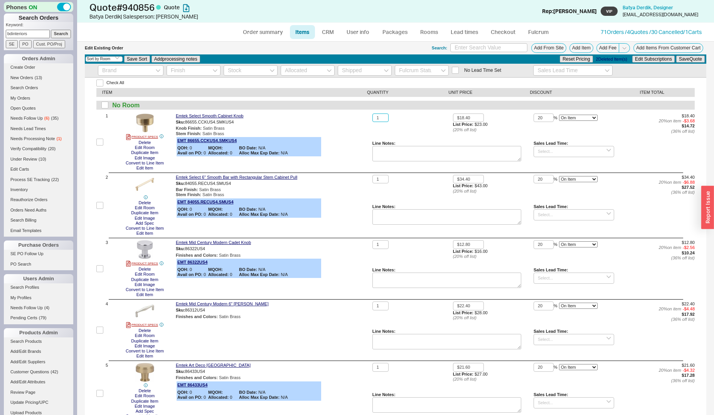
drag, startPoint x: 381, startPoint y: 119, endPoint x: 371, endPoint y: 119, distance: 9.6
click at [373, 119] on input "1" at bounding box center [381, 117] width 16 height 9
type input "35"
drag, startPoint x: 382, startPoint y: 177, endPoint x: 368, endPoint y: 177, distance: 13.9
click at [373, 177] on input "1" at bounding box center [381, 179] width 16 height 9
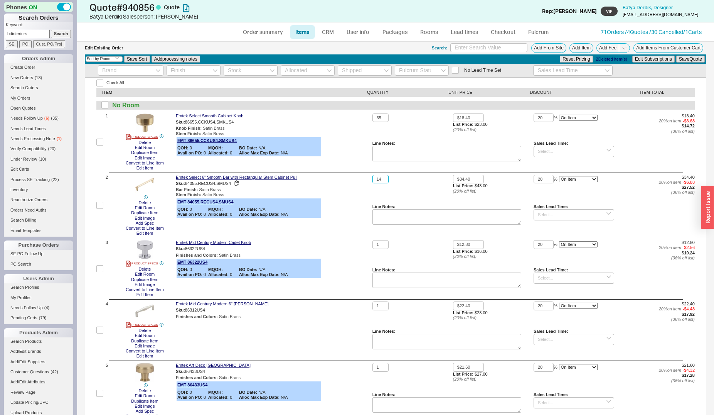
type input "14"
click at [677, 56] on button "Save Quote" at bounding box center [691, 59] width 29 height 7
click at [98, 268] on input "checkbox" at bounding box center [99, 268] width 7 height 7
checkbox input "true"
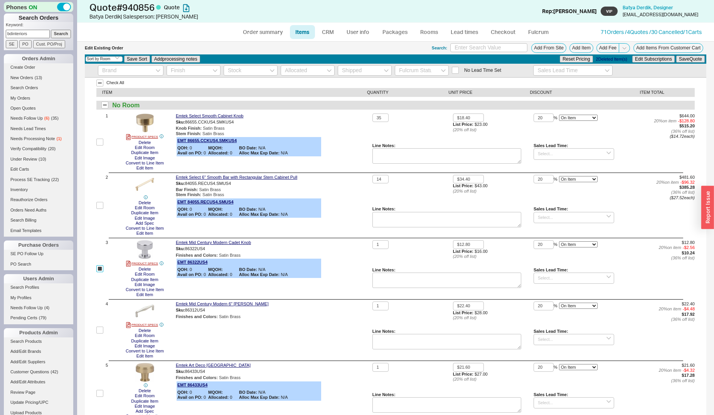
checkbox input "true"
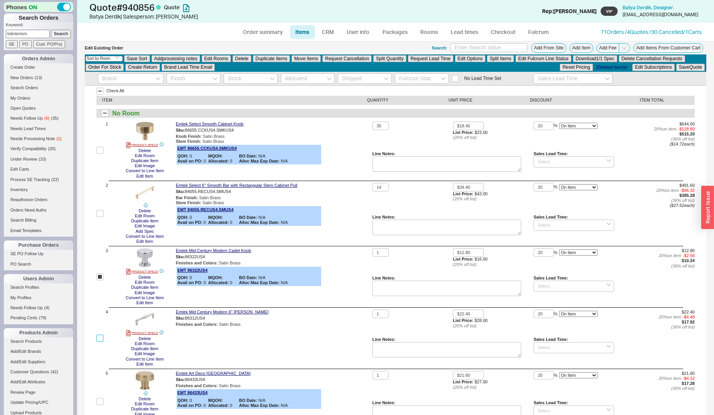
click at [98, 338] on input "checkbox" at bounding box center [99, 337] width 7 height 7
checkbox input "true"
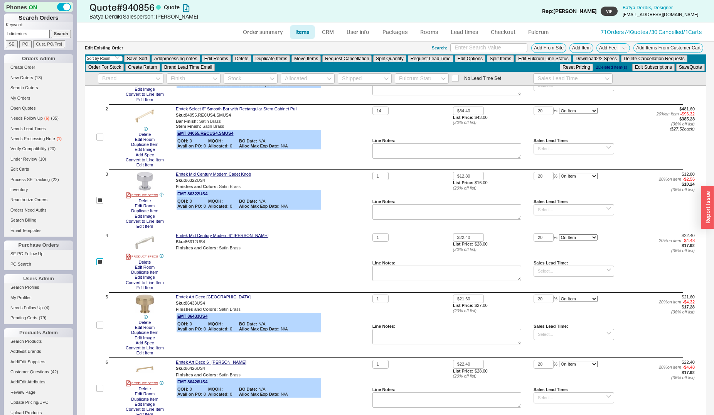
scroll to position [79, 0]
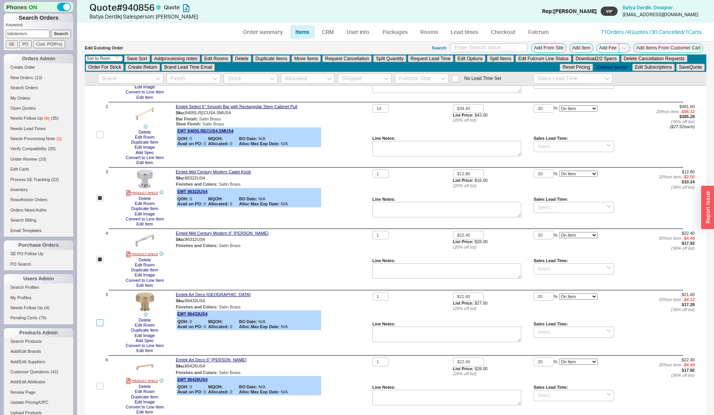
click at [100, 319] on input "checkbox" at bounding box center [99, 322] width 7 height 7
checkbox input "true"
click at [100, 387] on input "checkbox" at bounding box center [99, 385] width 7 height 7
checkbox input "true"
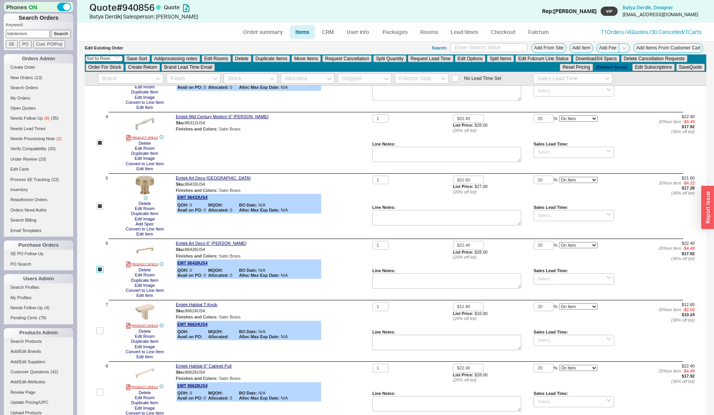
scroll to position [197, 0]
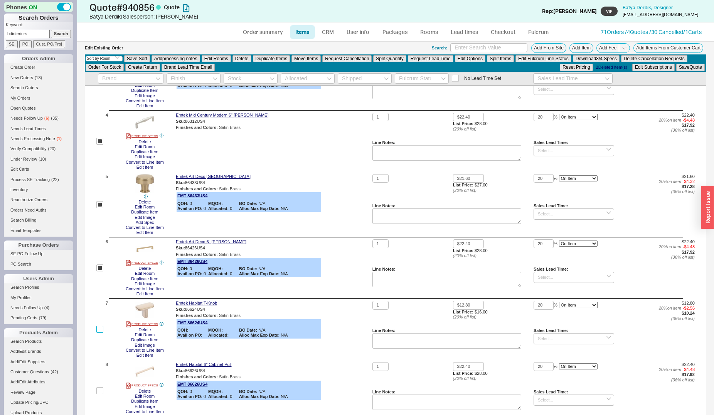
click at [101, 330] on input "checkbox" at bounding box center [99, 329] width 7 height 7
checkbox input "true"
click at [101, 393] on input "checkbox" at bounding box center [99, 390] width 7 height 7
checkbox input "true"
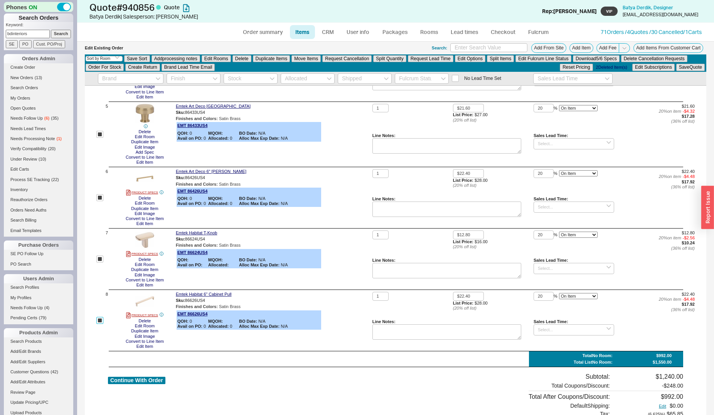
scroll to position [275, 0]
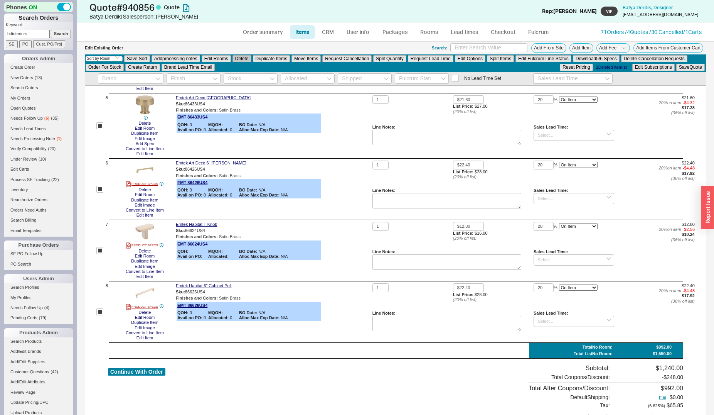
click at [247, 57] on button "Delete" at bounding box center [242, 58] width 19 height 7
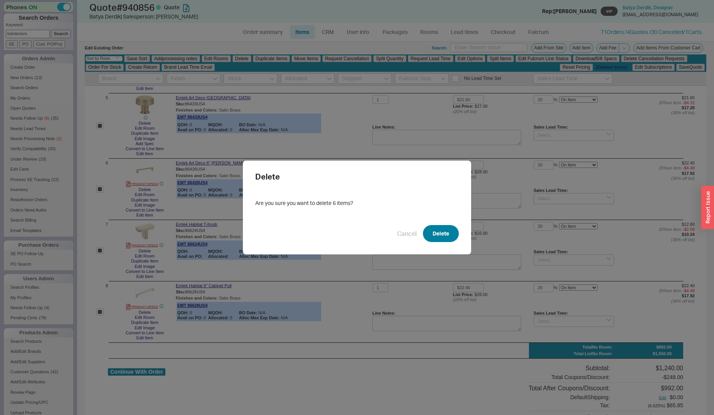
click at [438, 231] on button "Delete" at bounding box center [441, 233] width 36 height 17
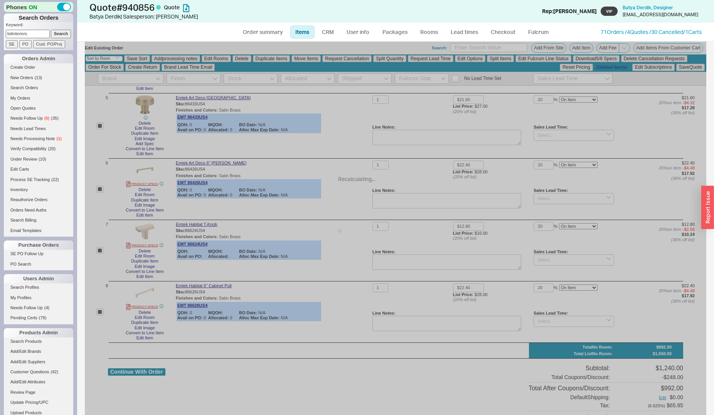
checkbox input "false"
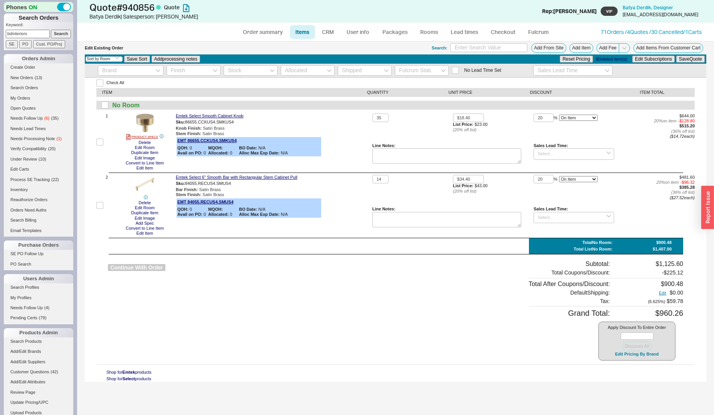
click at [149, 268] on button "Continue With Order" at bounding box center [136, 267] width 57 height 7
select select "*"
select select "3"
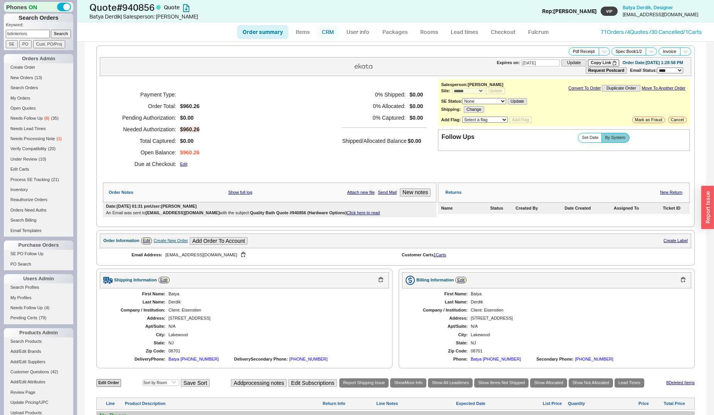
click at [330, 27] on link "CRM" at bounding box center [328, 32] width 23 height 14
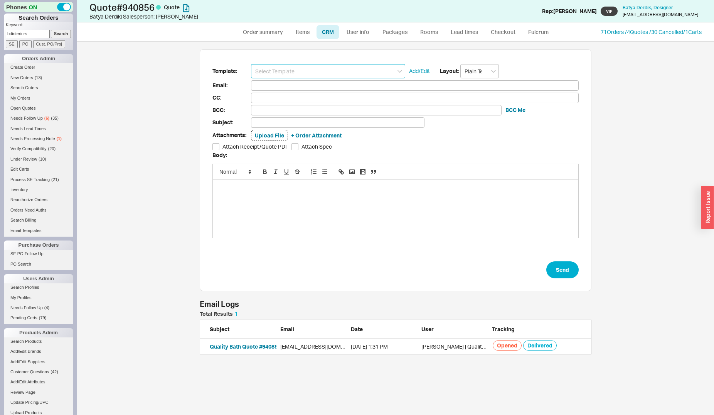
scroll to position [37, 385]
click at [326, 68] on input at bounding box center [328, 71] width 154 height 14
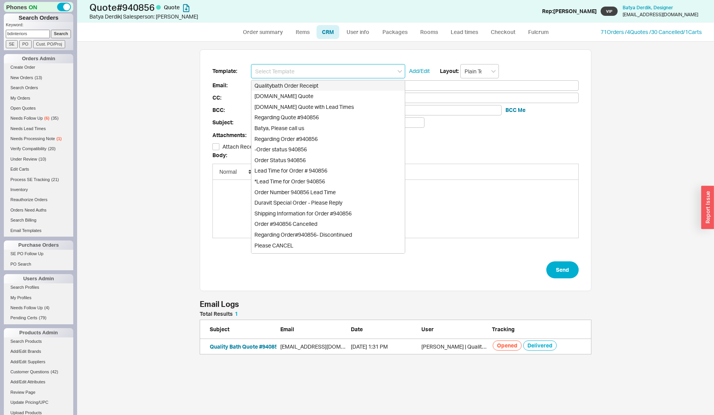
click at [327, 91] on div "[DOMAIN_NAME] Quote" at bounding box center [329, 96] width 154 height 11
type input "Receipt"
type input "bdinteriorsnj@gmail.com"
type input "Quality Bath Quote #940856"
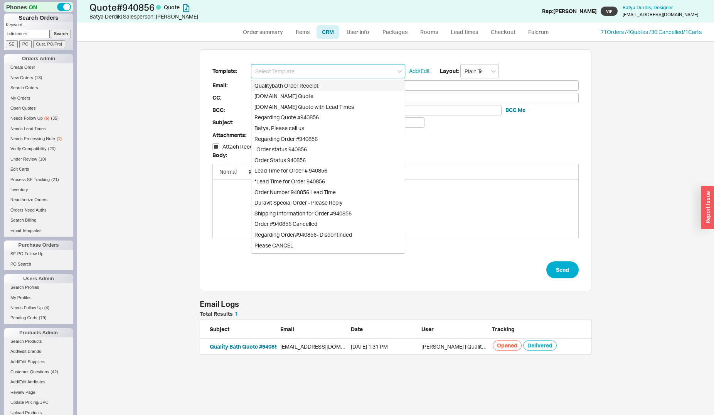
checkbox input "true"
type input "[DOMAIN_NAME] Quote"
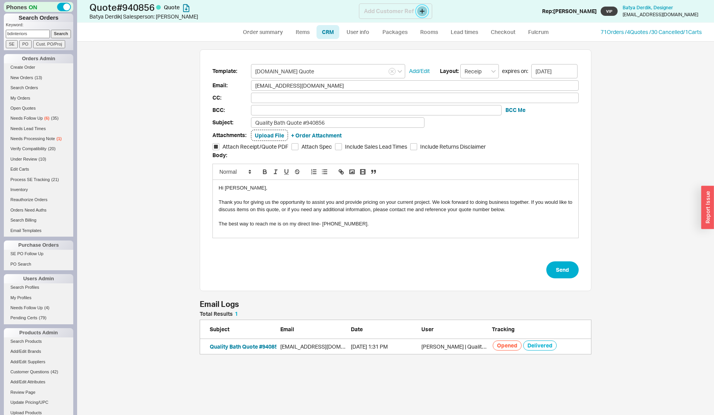
click at [422, 11] on button at bounding box center [422, 11] width 10 height 10
click at [422, 46] on select "Select an option PO Number Project Name" at bounding box center [449, 53] width 54 height 14
select select "Project Name"
click option "Project Name" at bounding box center [0, 0] width 0 height 0
click at [483, 51] on input at bounding box center [531, 53] width 104 height 14
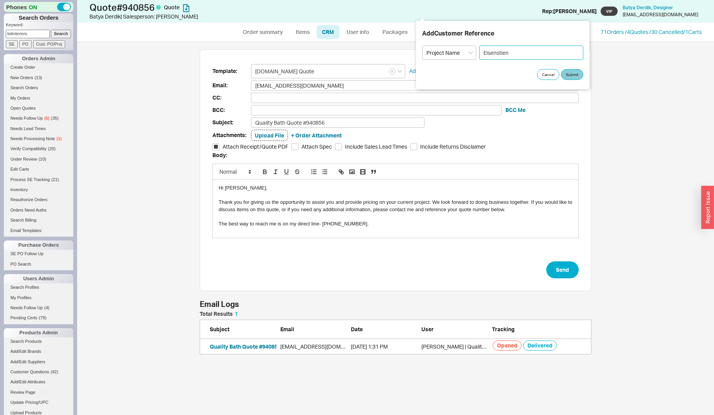
type input "Eisenstien"
click at [569, 77] on button "Submit" at bounding box center [572, 74] width 22 height 11
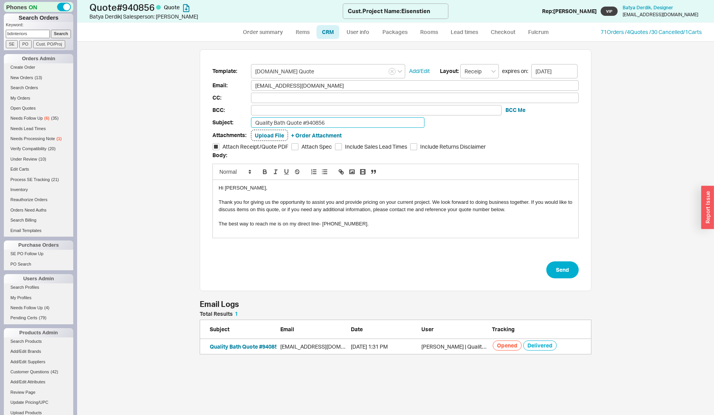
click at [373, 123] on input "Quality Bath Quote #940856" at bounding box center [338, 122] width 174 height 10
drag, startPoint x: 376, startPoint y: 122, endPoint x: 326, endPoint y: 123, distance: 49.4
click at [326, 123] on input "Quality Bath Quote #940856 (Hardware Options)" at bounding box center [338, 122] width 174 height 10
type input "Quality Bath Quote #940856 (Revised)"
click at [551, 265] on button "Send" at bounding box center [563, 269] width 32 height 17
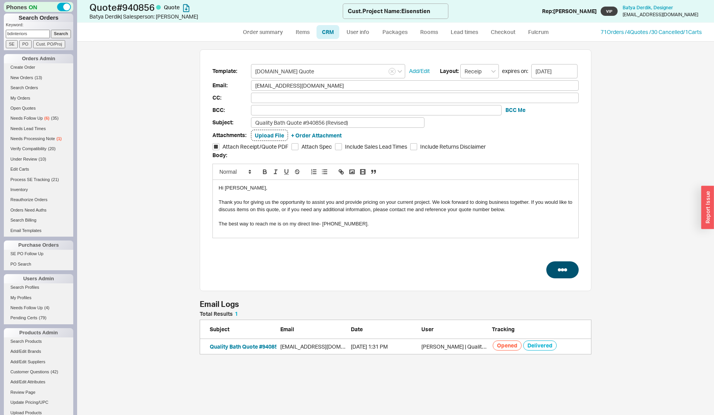
select select "*"
select select "3"
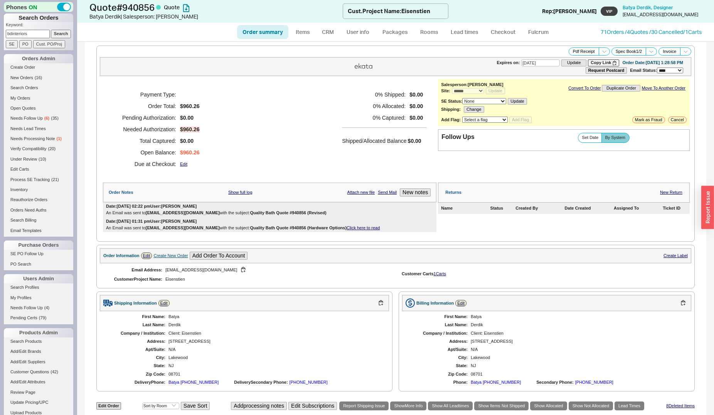
click at [34, 35] on input "bdinteriors" at bounding box center [28, 34] width 44 height 8
type input "info@or"
click at [51, 30] on input "Search" at bounding box center [61, 34] width 20 height 8
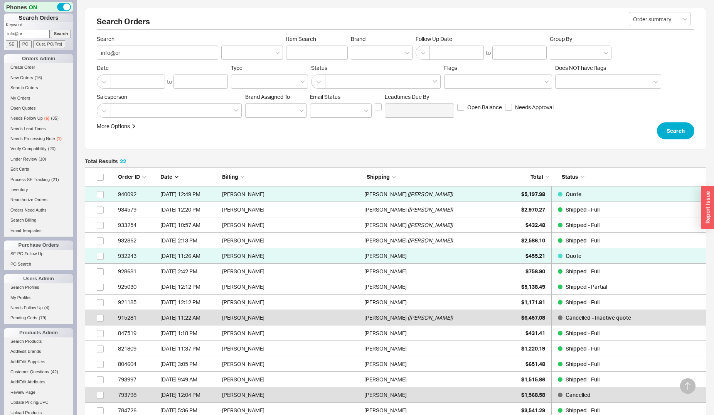
scroll to position [197, 0]
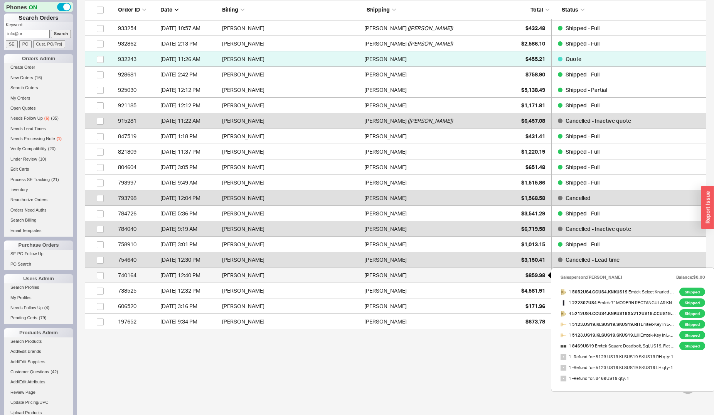
click at [528, 274] on span "$859.98" at bounding box center [536, 275] width 20 height 7
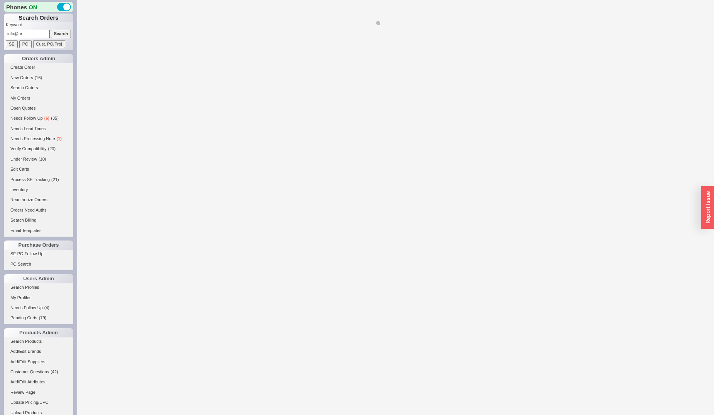
select select "*"
select select "LOW"
select select "3"
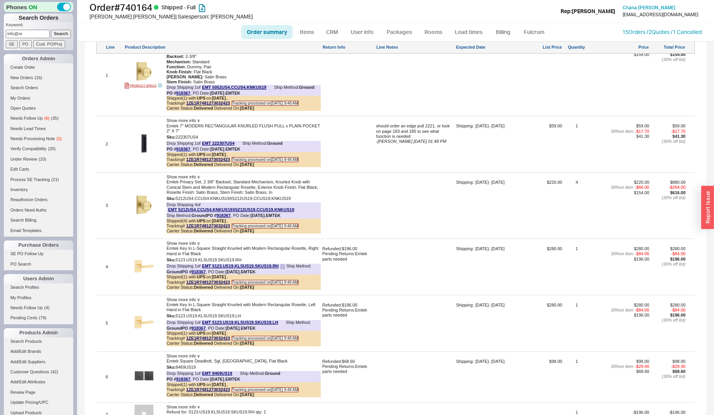
scroll to position [551, 0]
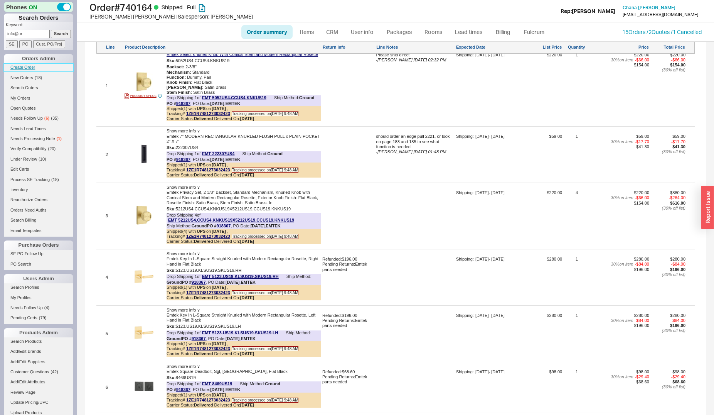
click at [34, 68] on link "Create Order" at bounding box center [38, 67] width 69 height 8
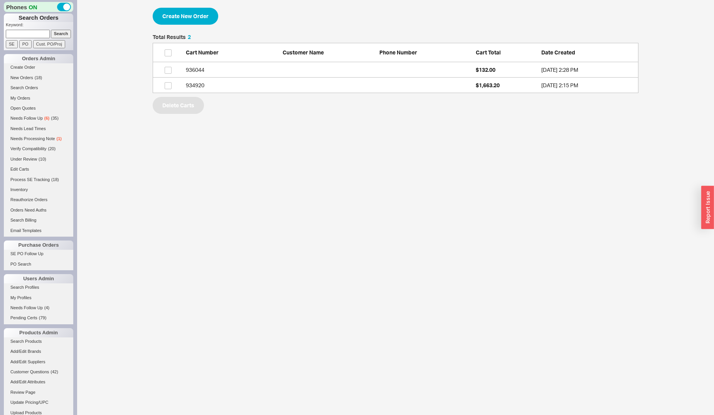
scroll to position [52, 479]
click at [187, 20] on button "Create New Order" at bounding box center [186, 16] width 66 height 17
select select "3"
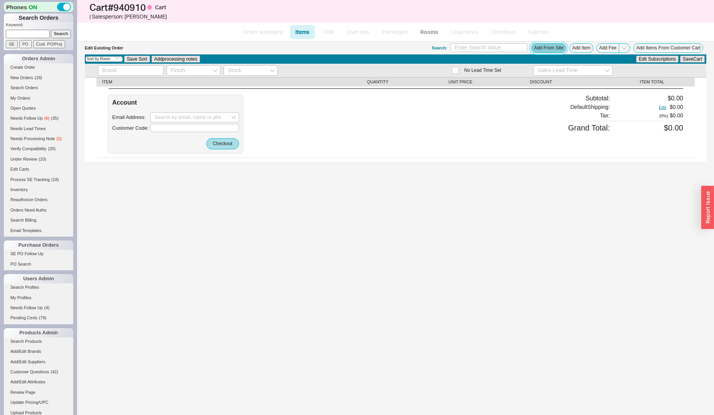
click at [537, 49] on button "Add From Site" at bounding box center [549, 48] width 35 height 10
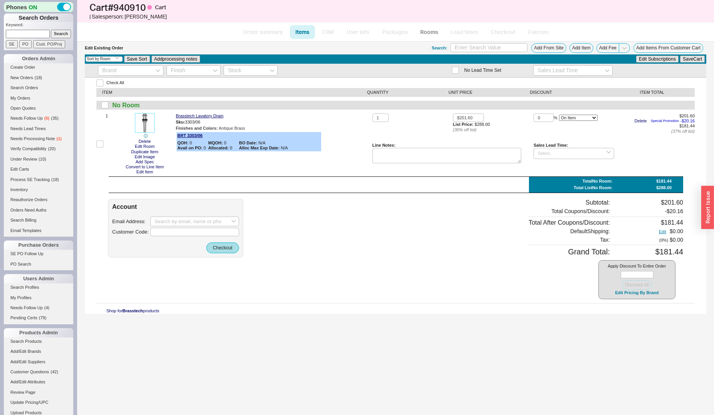
click at [145, 124] on img at bounding box center [144, 122] width 19 height 19
click at [38, 30] on input at bounding box center [28, 34] width 44 height 8
